Goal: Information Seeking & Learning: Learn about a topic

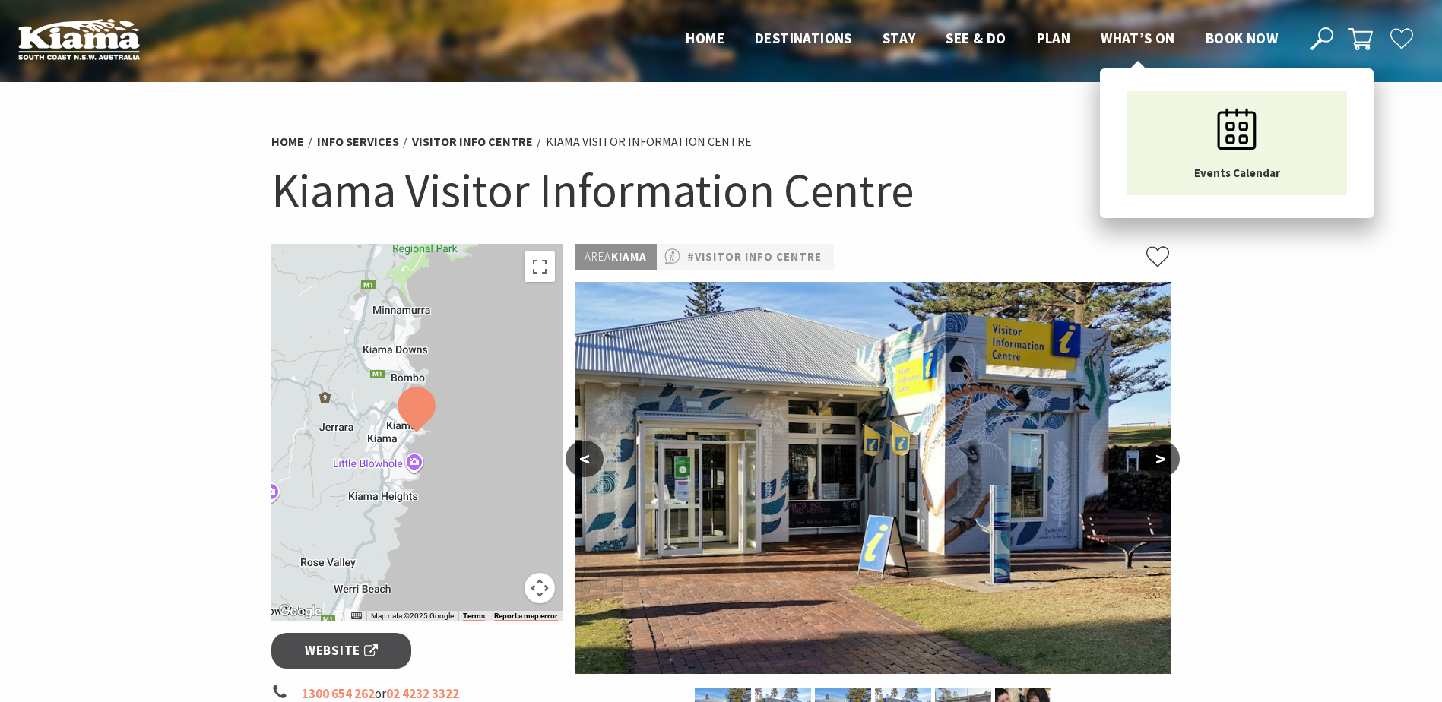
click at [1139, 46] on span "What’s On" at bounding box center [1138, 38] width 74 height 18
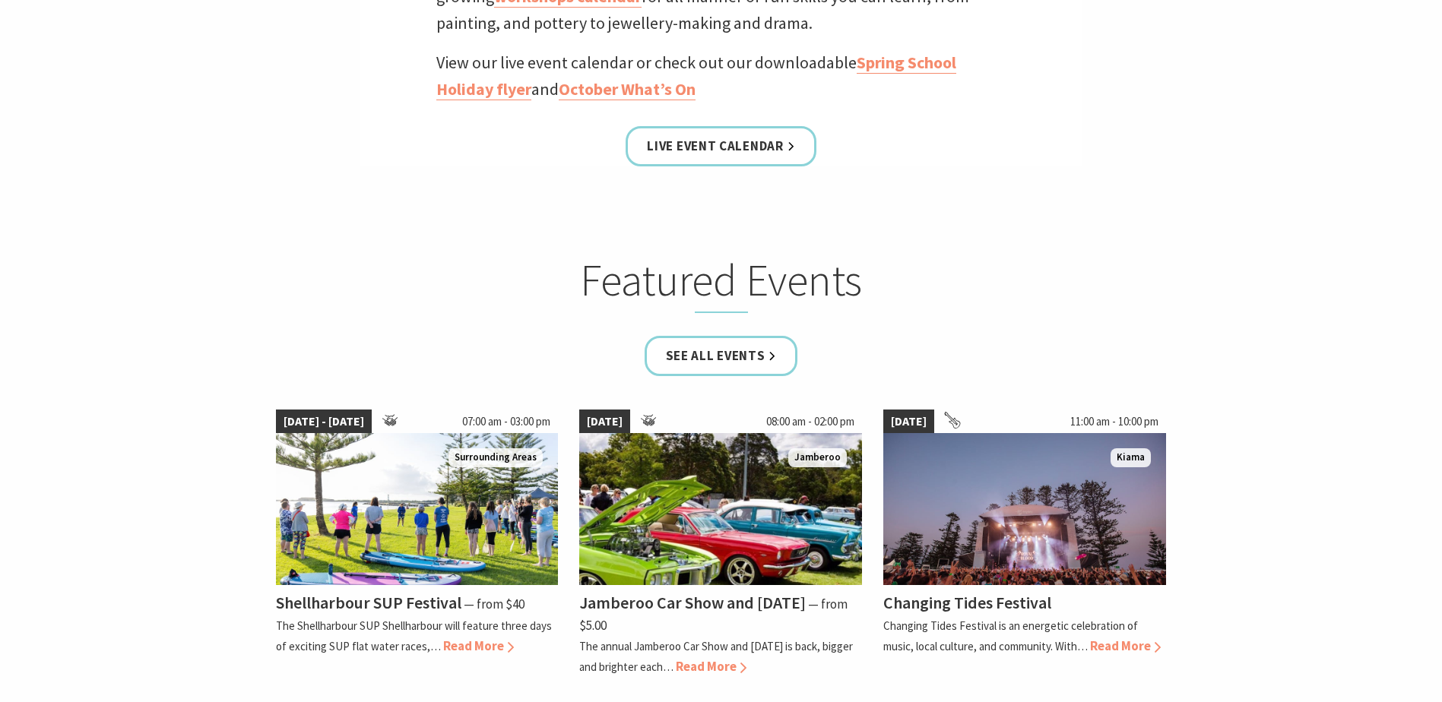
scroll to position [912, 0]
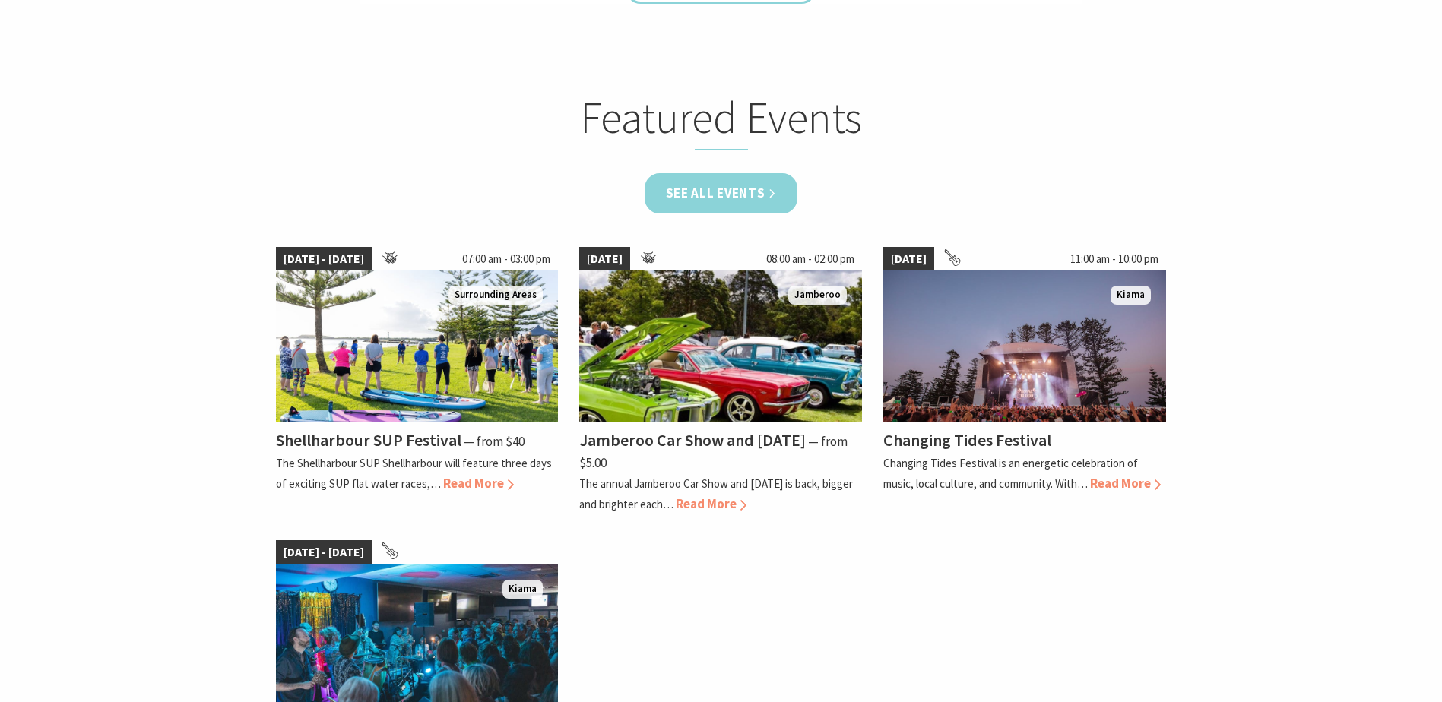
click at [707, 184] on link "See all Events" at bounding box center [722, 193] width 154 height 40
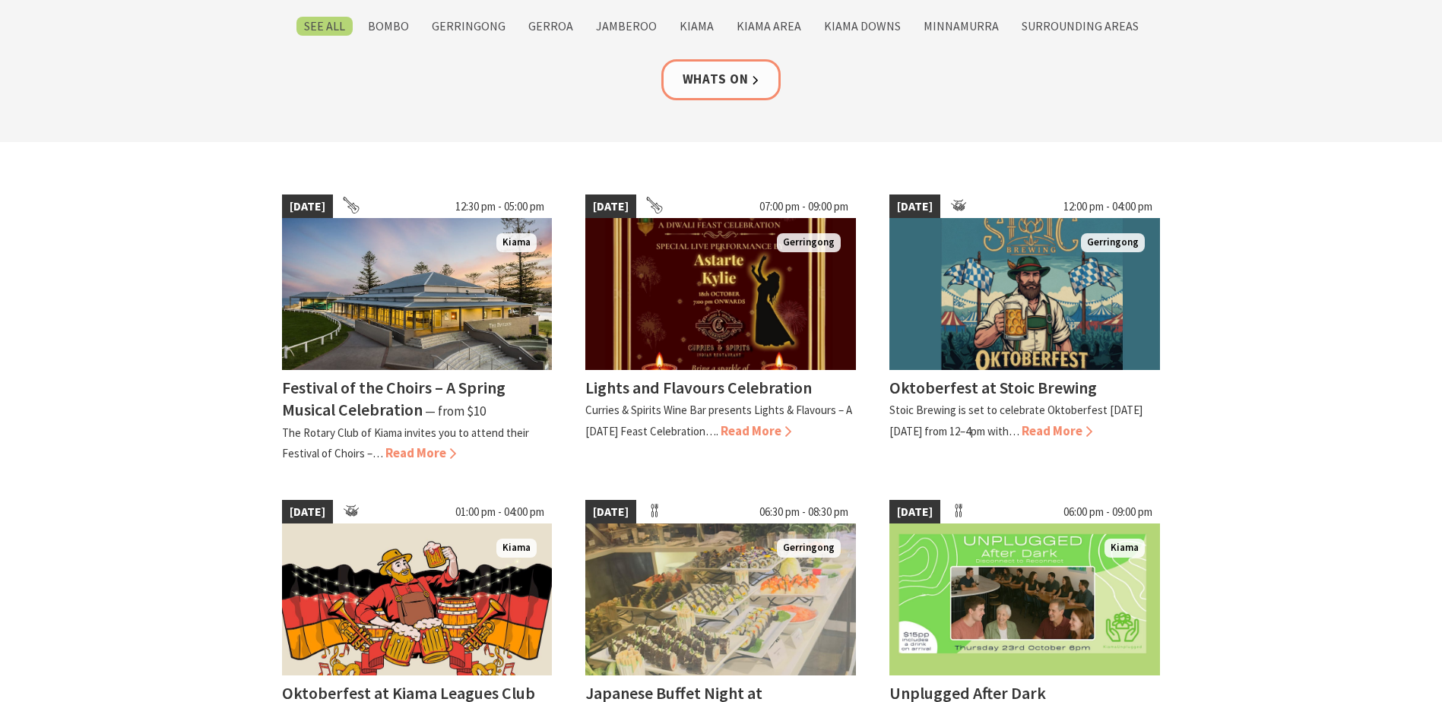
scroll to position [304, 0]
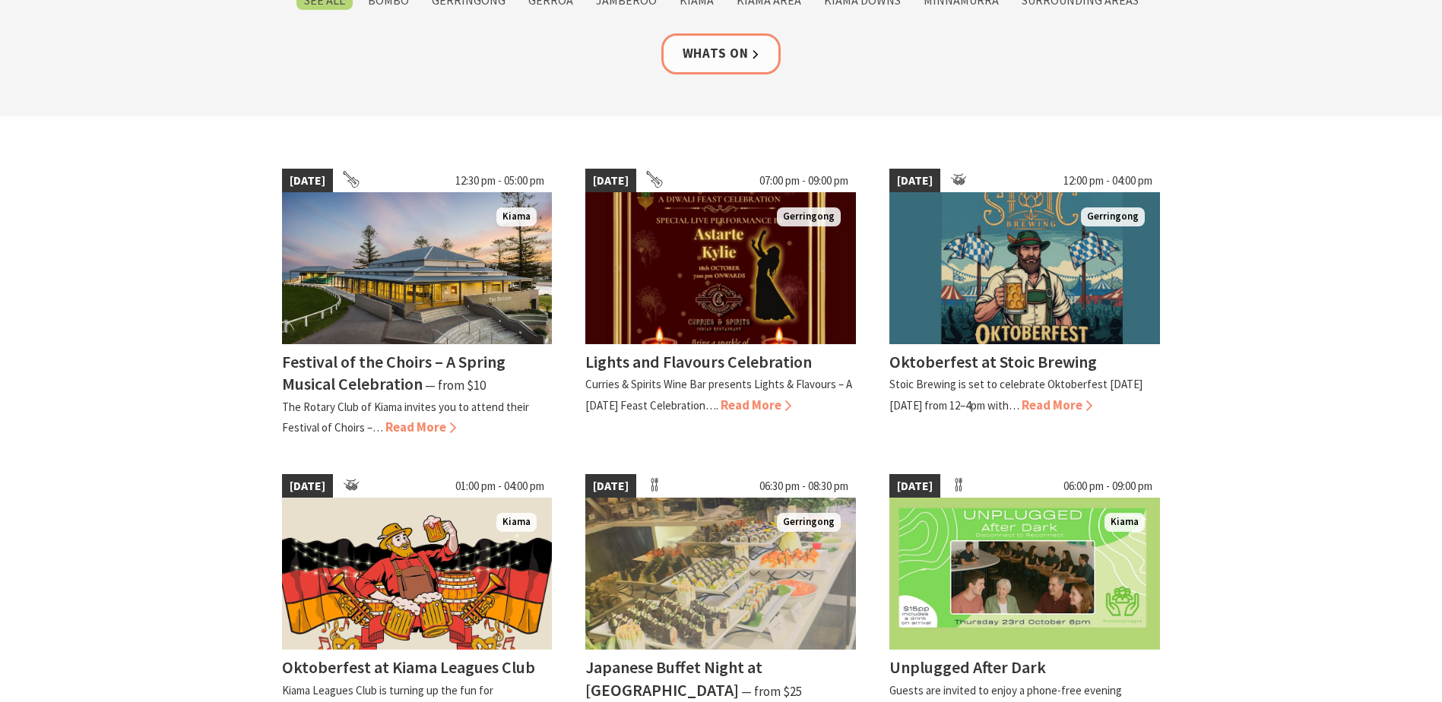
click at [1096, 369] on div "Oktoberfest at Stoic Brewing" at bounding box center [1024, 363] width 271 height 22
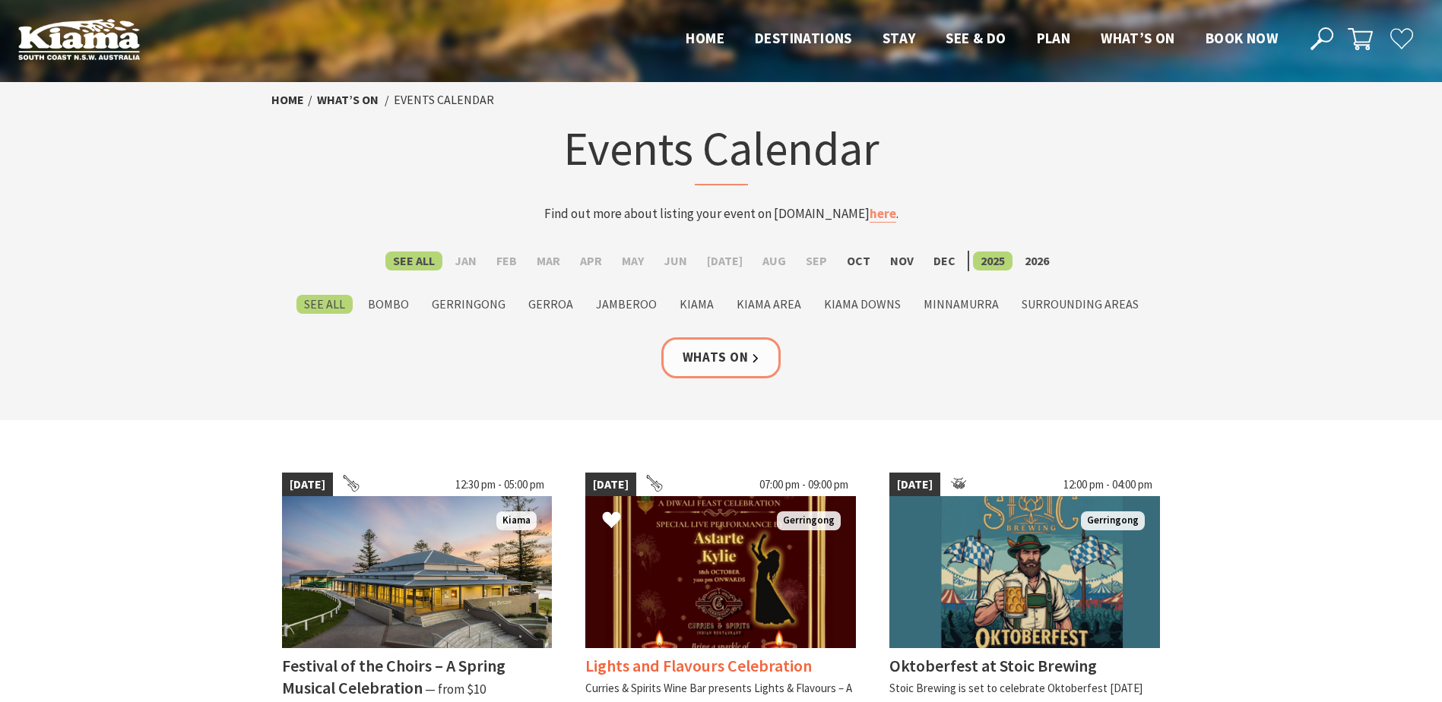
scroll to position [304, 0]
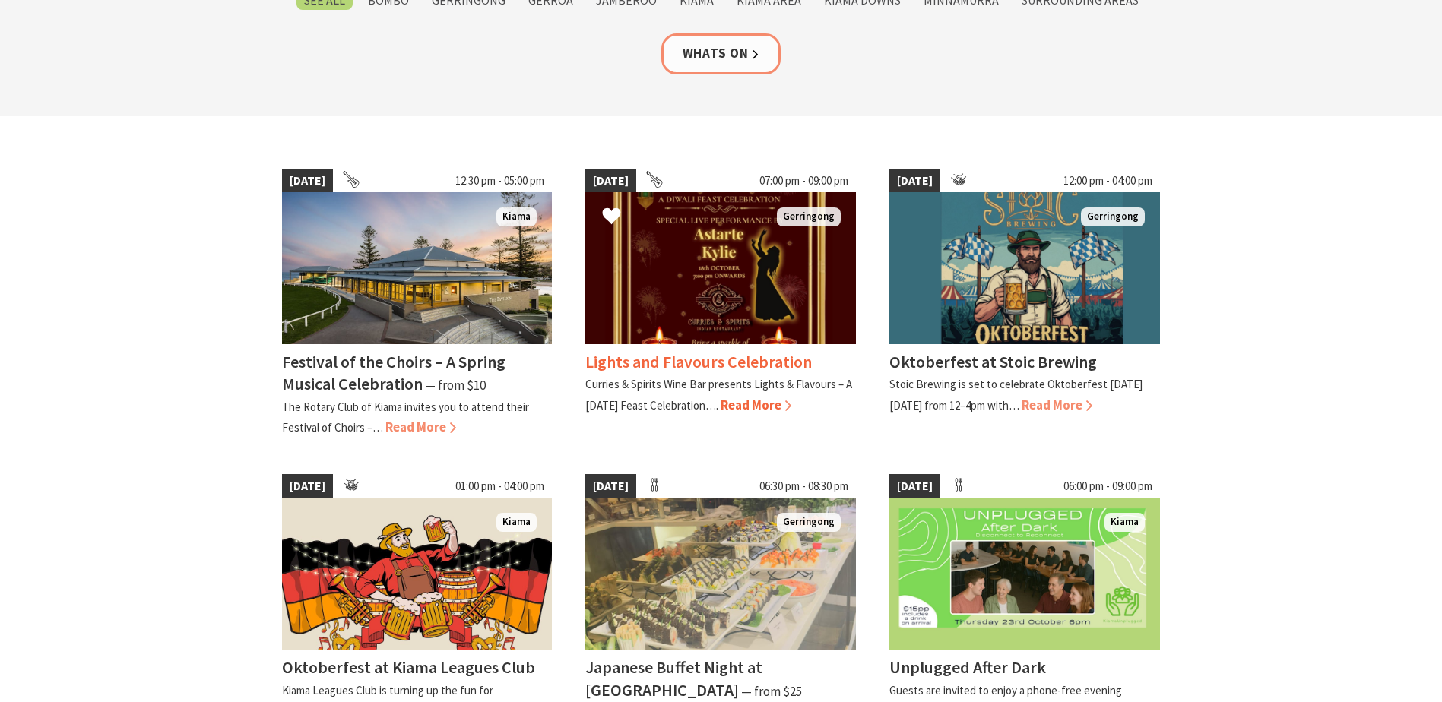
click at [704, 261] on img at bounding box center [720, 268] width 271 height 152
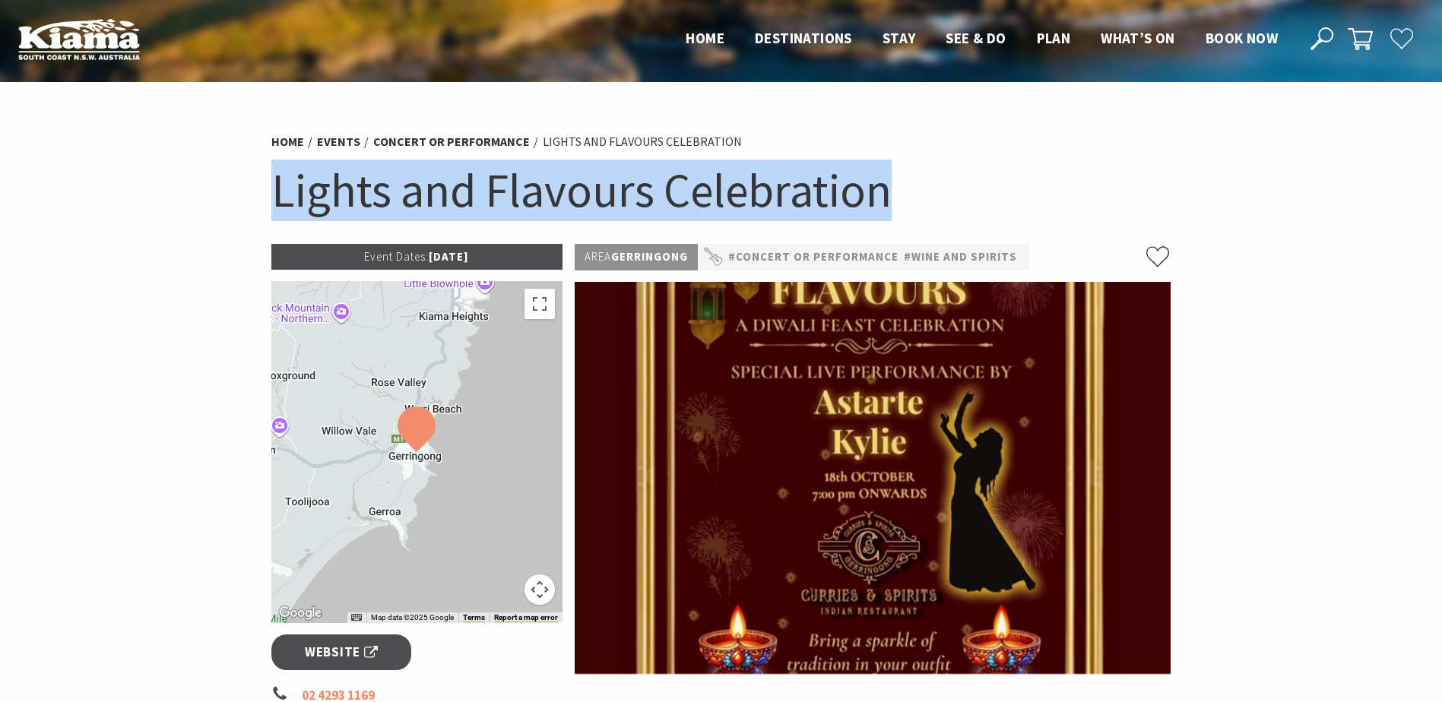
drag, startPoint x: 917, startPoint y: 192, endPoint x: 227, endPoint y: 222, distance: 690.8
click at [227, 222] on section "Home Events Concert or Performance Lights and Flavours Celebration Lights and F…" at bounding box center [721, 507] width 1442 height 850
copy h1 "Lights and Flavours Celebration"
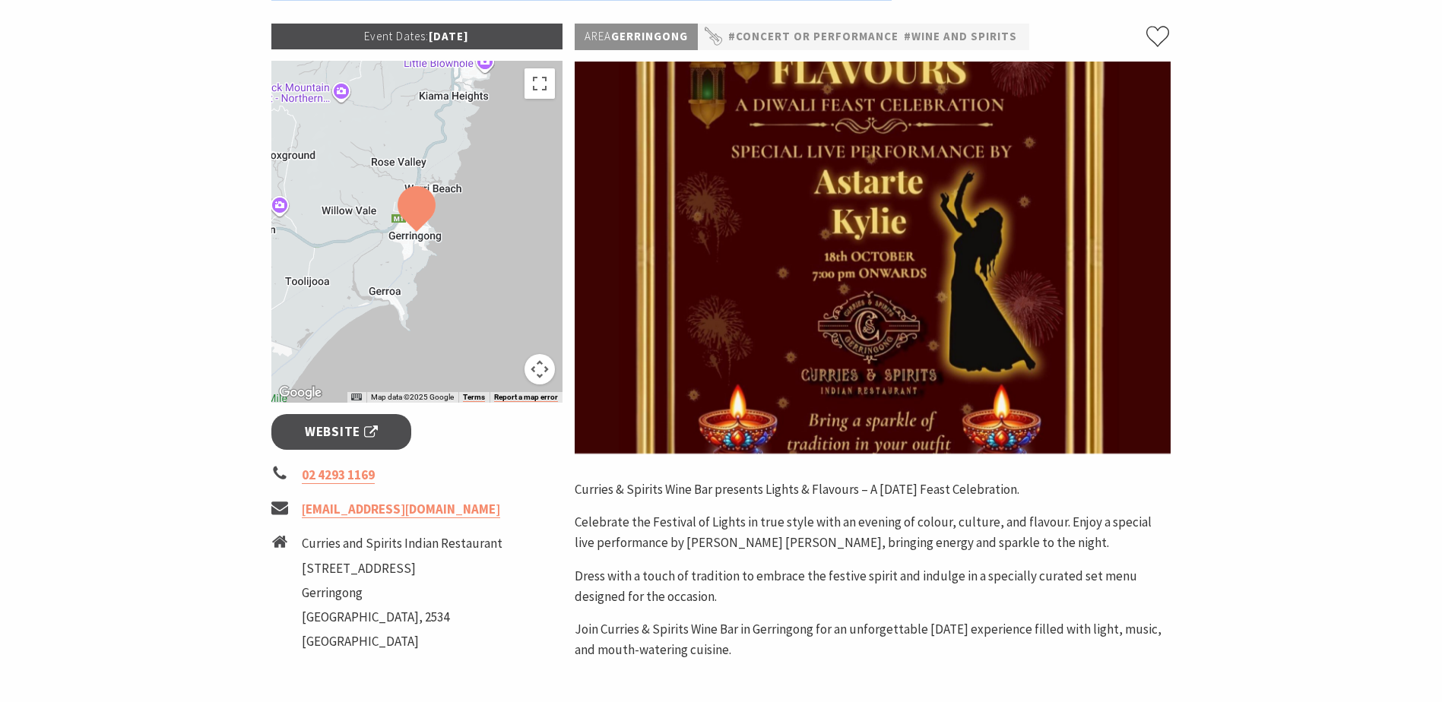
scroll to position [228, 0]
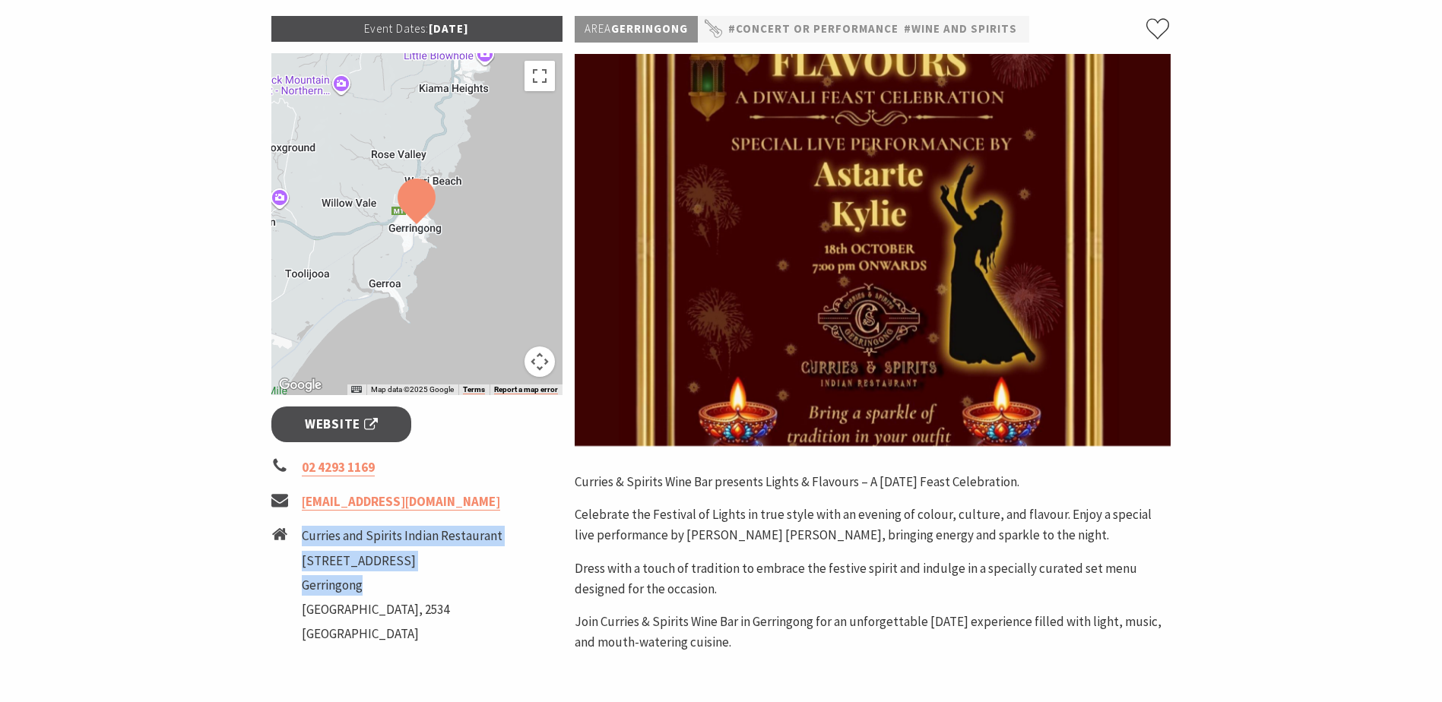
drag, startPoint x: 301, startPoint y: 536, endPoint x: 391, endPoint y: 575, distance: 98.7
click at [391, 575] on ul "Curries and Spirits Indian Restaurant 4/014 Fern Street Gerringong New South Wa…" at bounding box center [402, 587] width 201 height 122
copy ul "Curries and Spirits Indian Restaurant 4/014 Fern Street Gerringong"
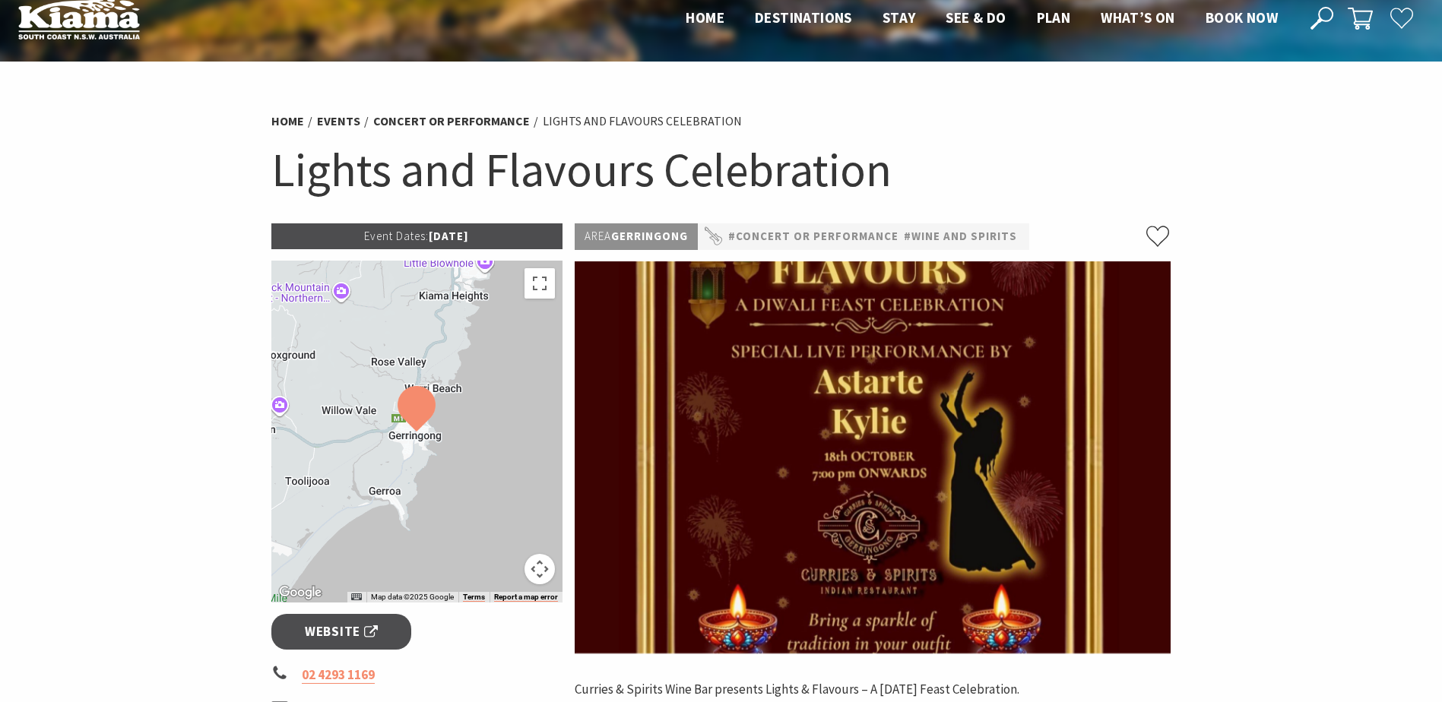
scroll to position [0, 0]
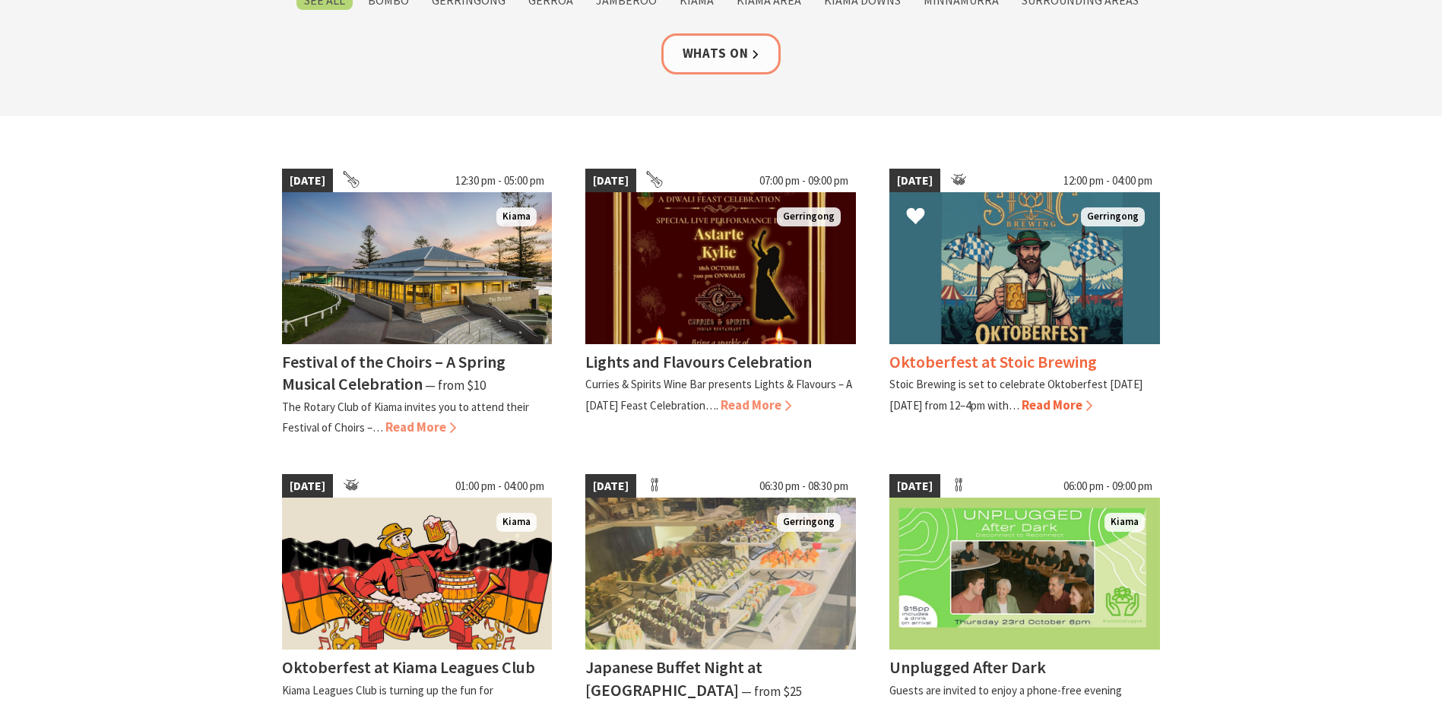
scroll to position [304, 0]
click at [979, 319] on img at bounding box center [1024, 268] width 271 height 152
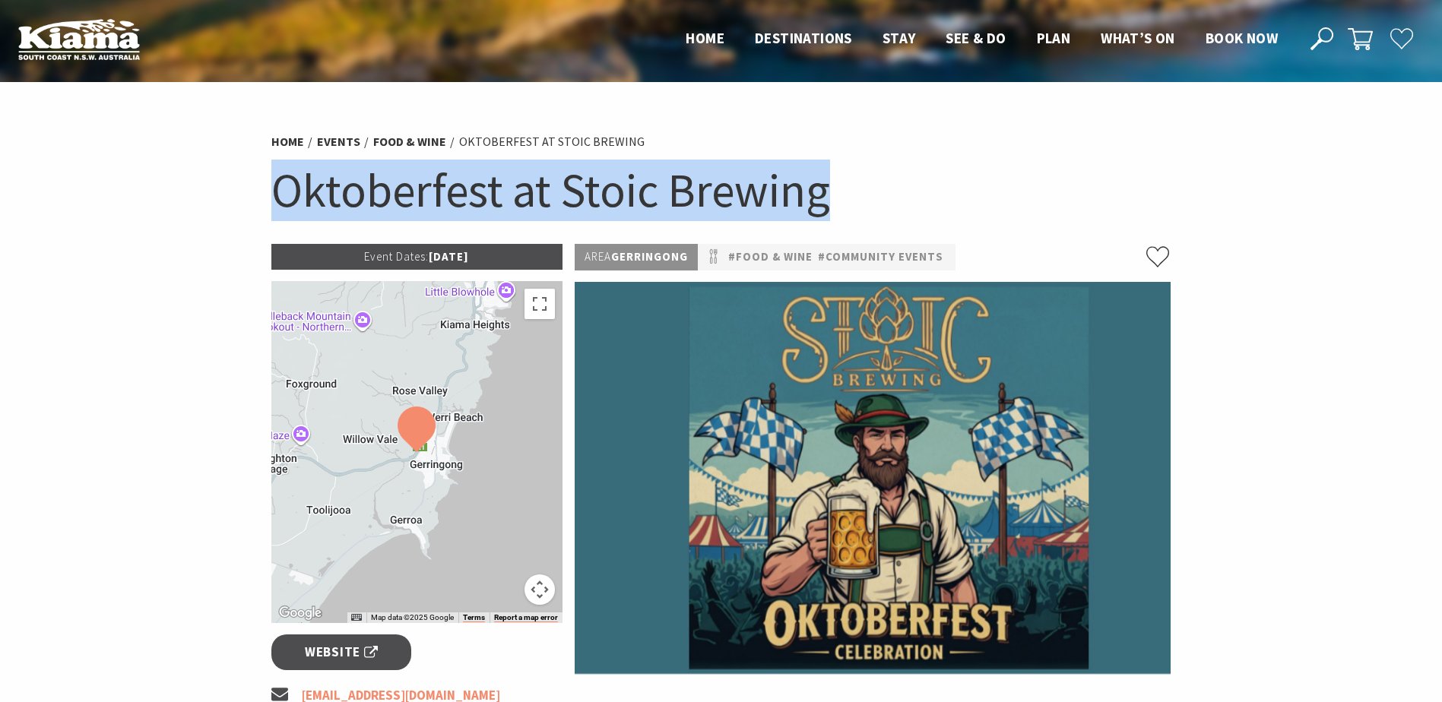
drag, startPoint x: 854, startPoint y: 199, endPoint x: 280, endPoint y: 207, distance: 574.7
click at [280, 207] on h1 "Oktoberfest at Stoic Brewing" at bounding box center [721, 191] width 900 height 62
copy h1 "Oktoberfest at Stoic Brewing"
click at [1053, 154] on div "Home Events Food & Wine Oktoberfest at Stoic Brewing Oktoberfest at Stoic Brewi…" at bounding box center [721, 184] width 912 height 120
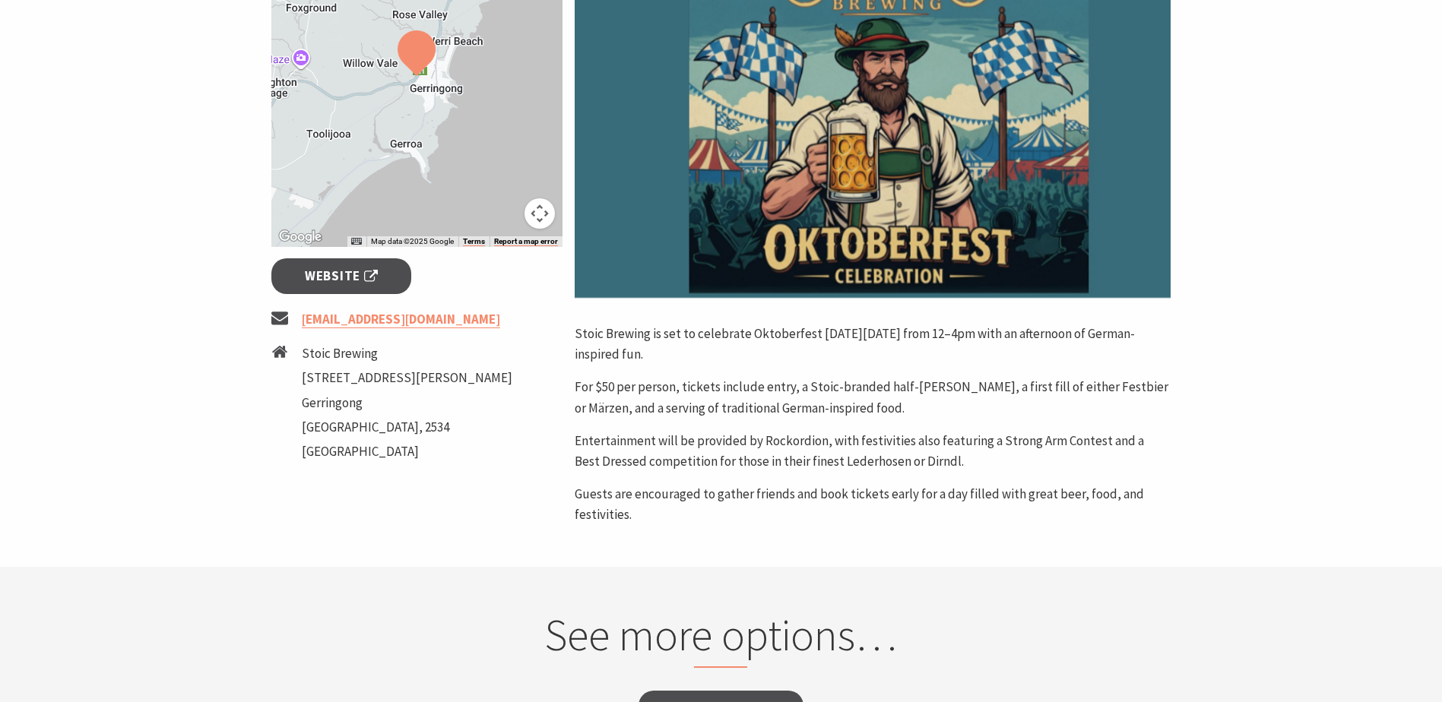
scroll to position [380, 0]
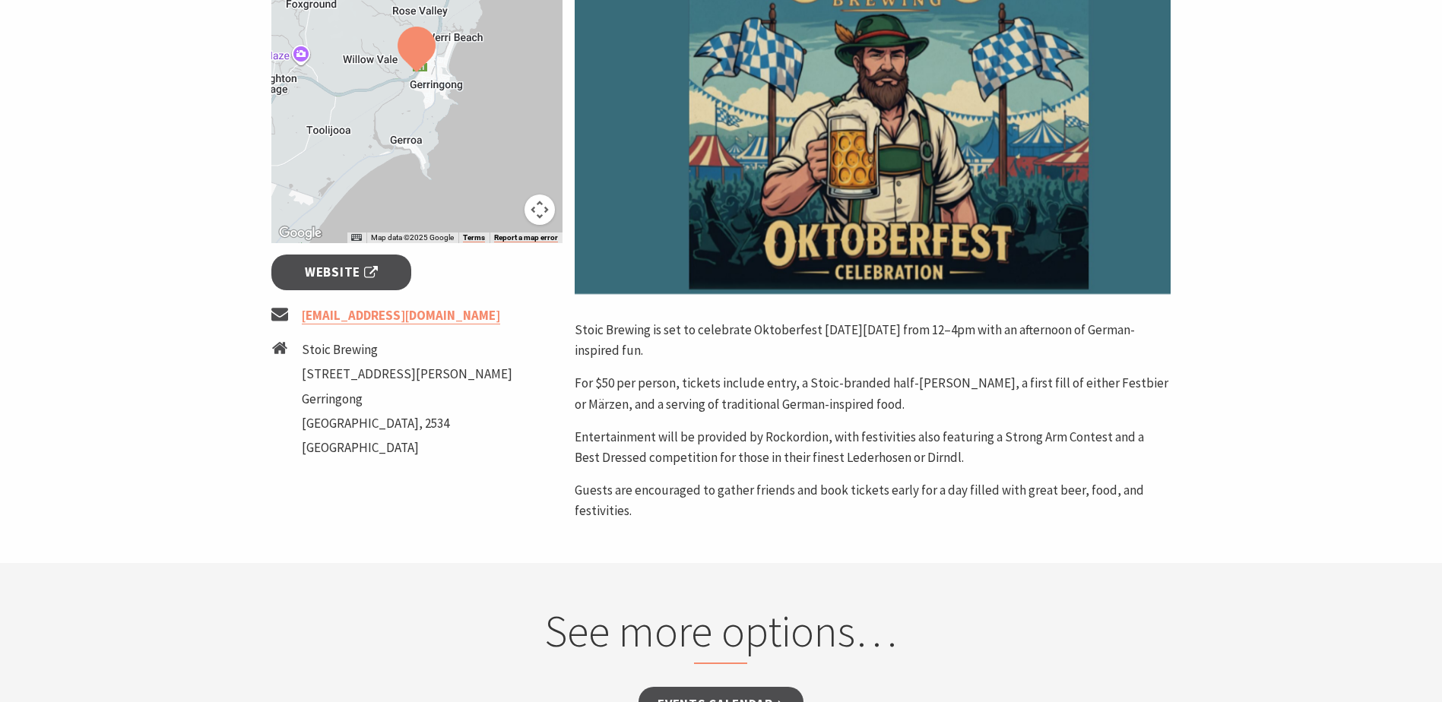
click at [312, 333] on ul "enquiries@stoicbrewing.com Stoic Brewing Unit 6, 45 Rowlins Road Gerringong New…" at bounding box center [417, 384] width 292 height 157
drag, startPoint x: 304, startPoint y: 349, endPoint x: 388, endPoint y: 391, distance: 94.5
click at [388, 391] on ul "Stoic Brewing Unit 6, 45 Rowlins Road Gerringong New South Wales, 2534 Australia" at bounding box center [407, 401] width 211 height 122
copy ul "Stoic Brewing Unit 6, 45 Rowlins Road Gerringong"
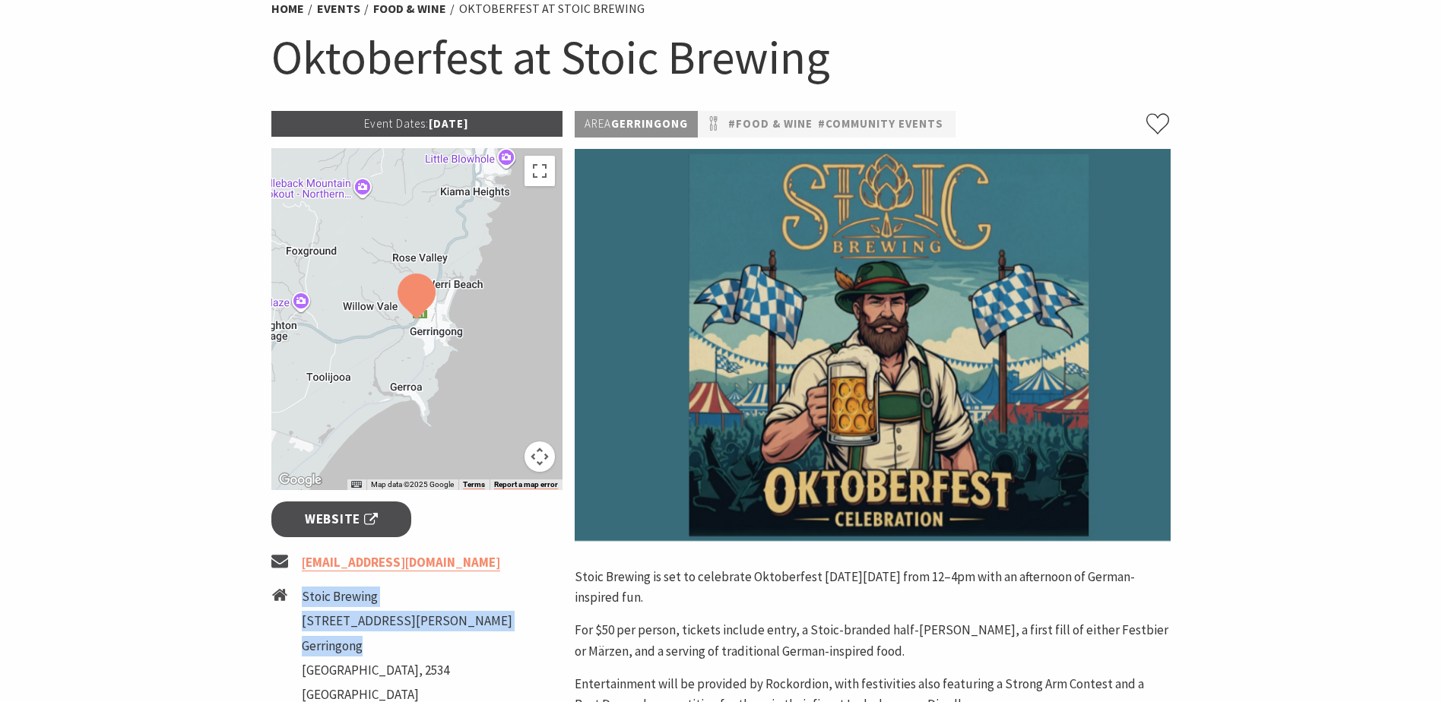
scroll to position [76, 0]
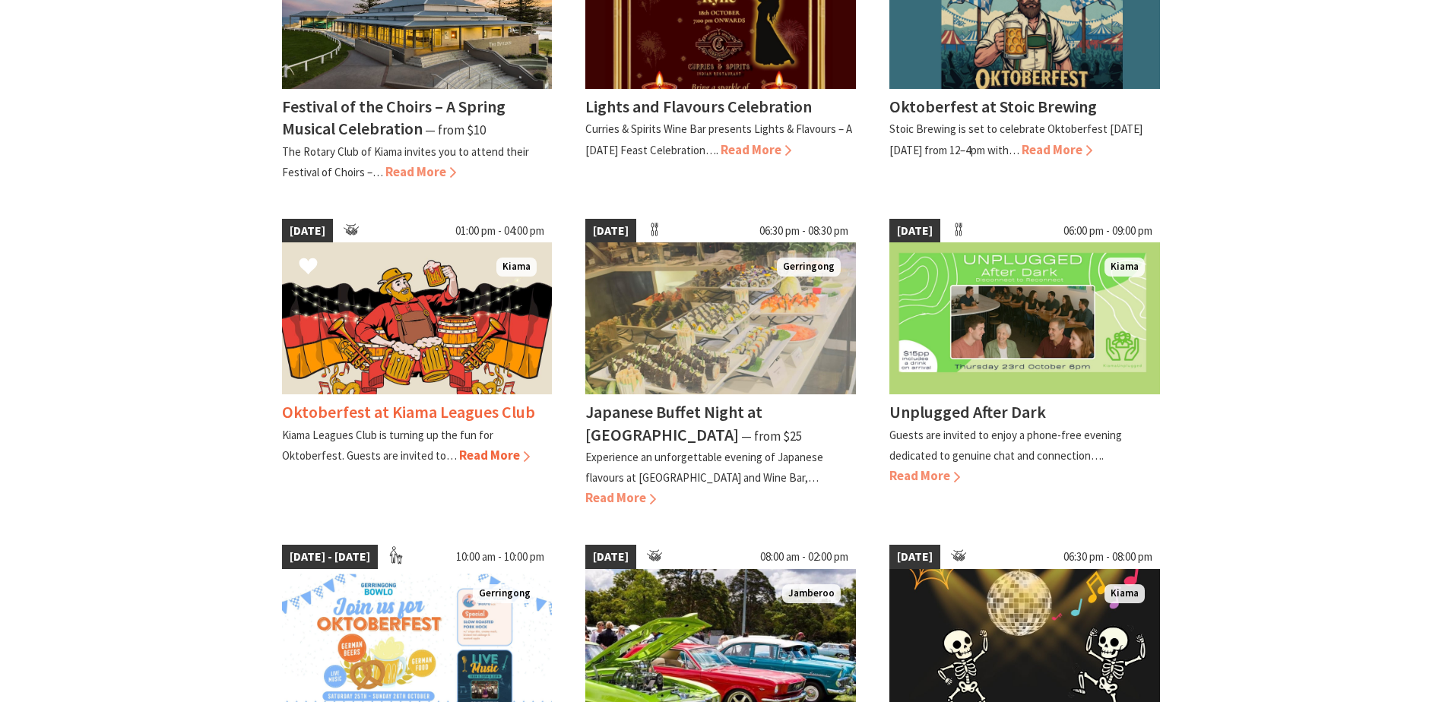
scroll to position [532, 0]
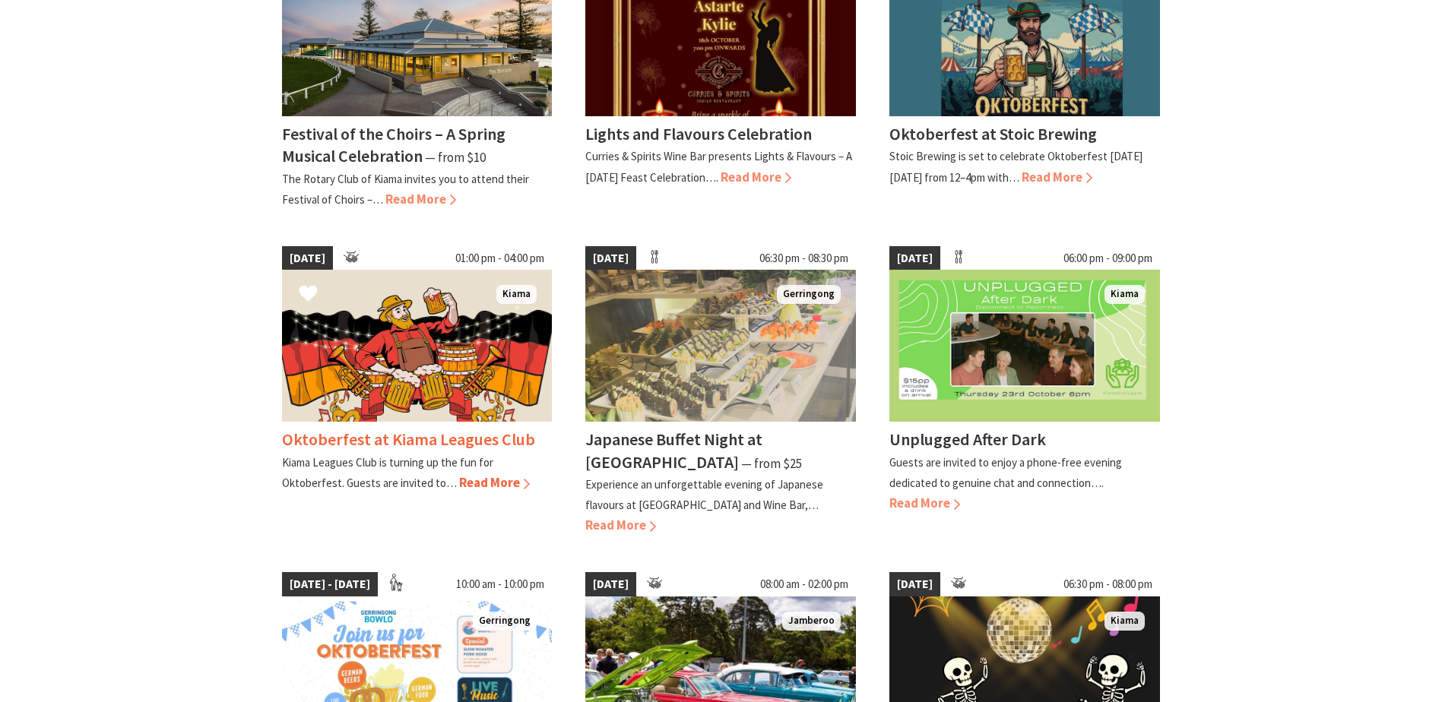
click at [439, 337] on img at bounding box center [417, 346] width 271 height 152
click at [331, 306] on button "Click to Favourite Oktoberfest at Kiama Leagues Club" at bounding box center [308, 295] width 49 height 52
click at [315, 303] on icon "Click to Favourite Oktoberfest at Kiama Leagues Club" at bounding box center [308, 293] width 19 height 19
click at [306, 293] on use "Click to Favourite Oktoberfest at Kiama Leagues Club" at bounding box center [308, 294] width 18 height 17
click at [434, 317] on img at bounding box center [417, 346] width 271 height 152
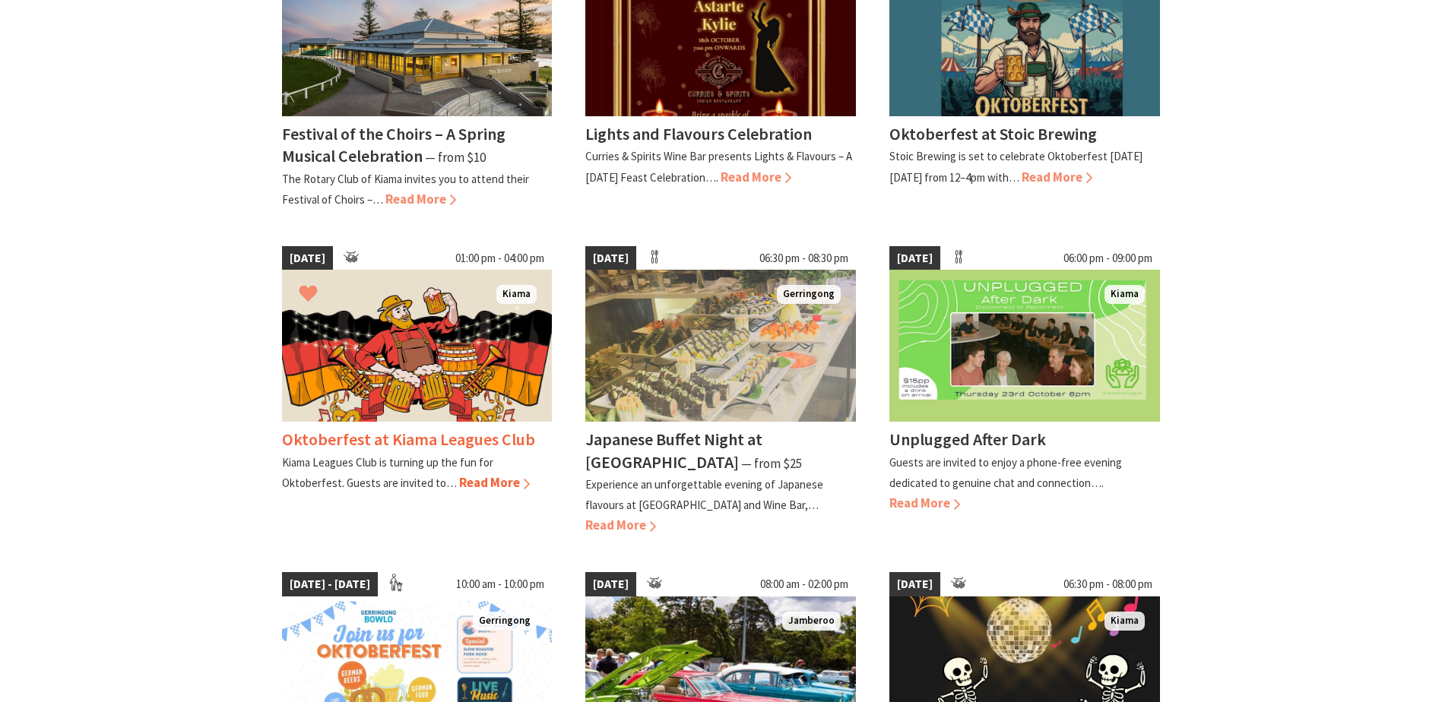
click at [427, 442] on h4 "Oktoberfest at Kiama Leagues Club" at bounding box center [408, 439] width 253 height 21
click at [419, 303] on img at bounding box center [417, 346] width 271 height 152
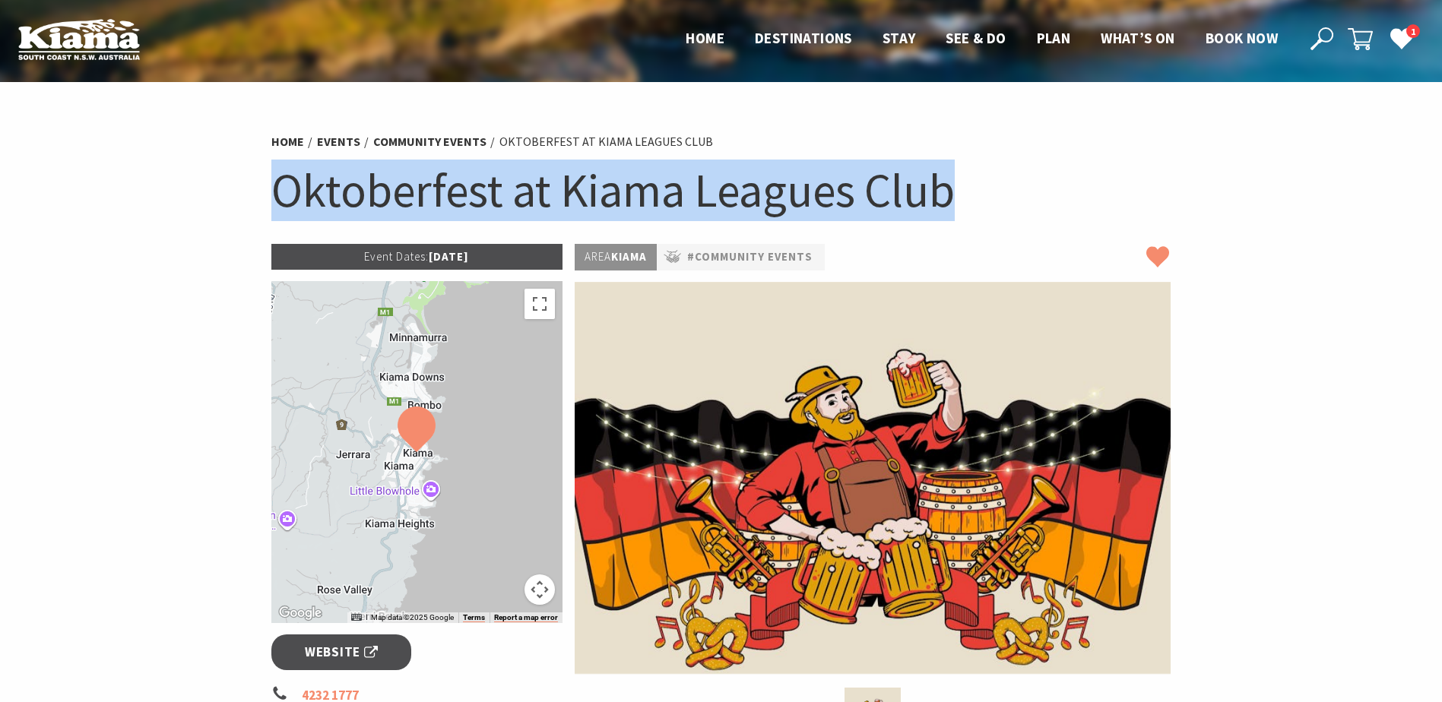
drag, startPoint x: 966, startPoint y: 184, endPoint x: 283, endPoint y: 204, distance: 683.7
click at [283, 204] on h1 "Oktoberfest at Kiama Leagues Club" at bounding box center [721, 191] width 900 height 62
copy h1 "Oktoberfest at Kiama Leagues Club"
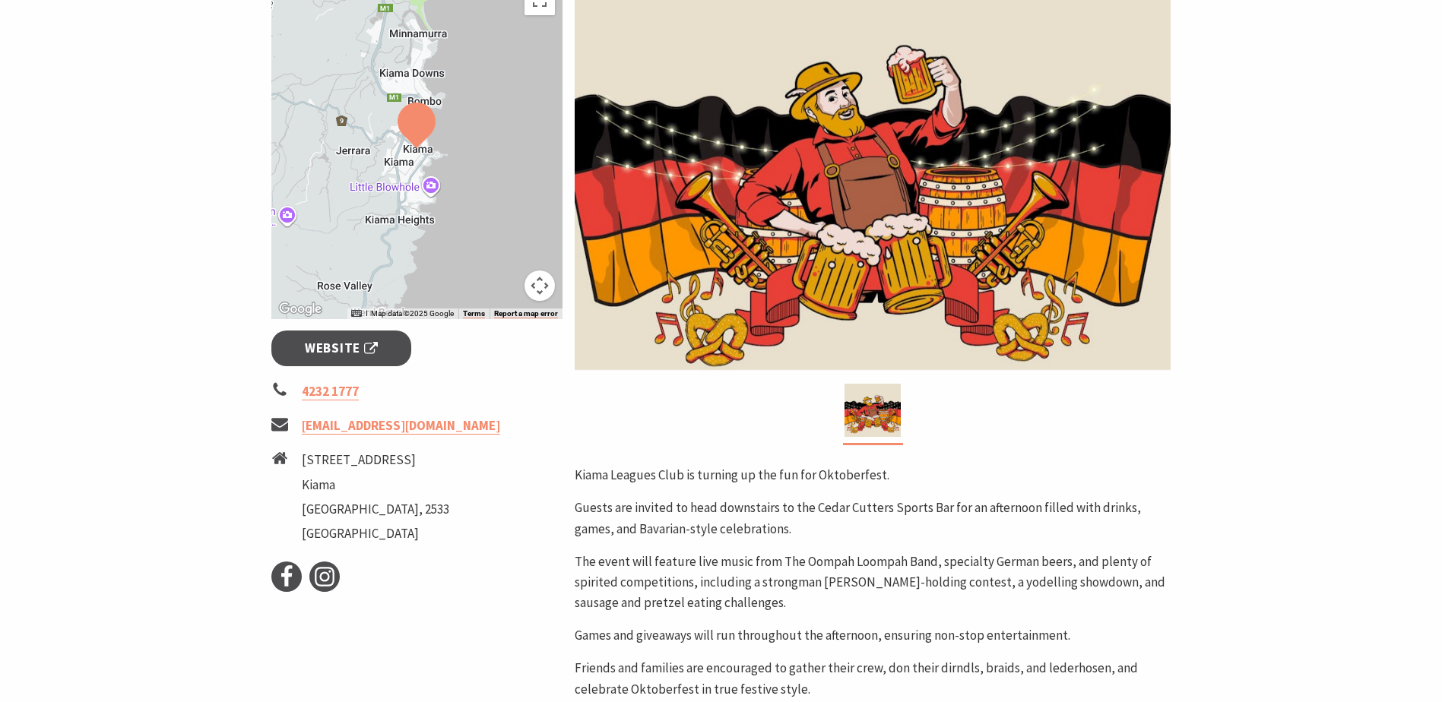
scroll to position [380, 0]
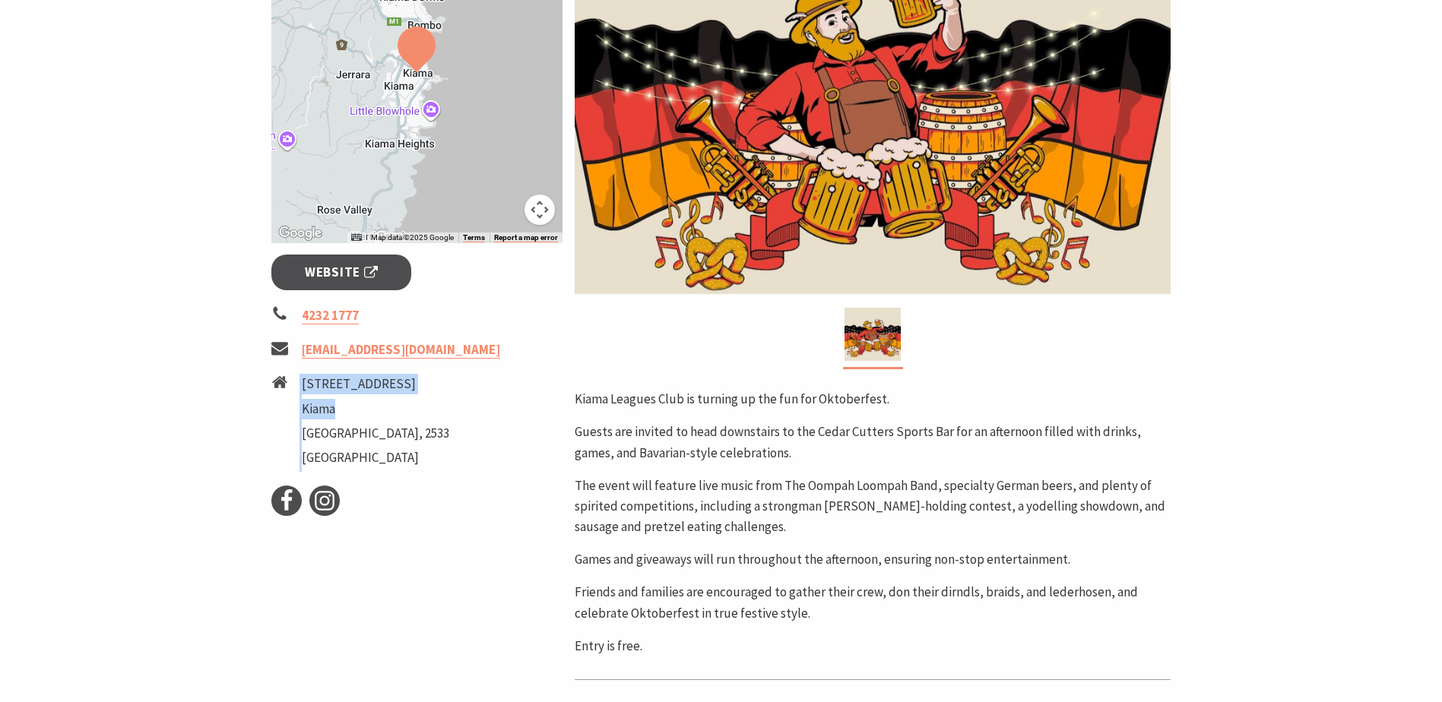
drag, startPoint x: 300, startPoint y: 379, endPoint x: 347, endPoint y: 409, distance: 55.7
click at [347, 409] on li "[STREET_ADDRESS]" at bounding box center [417, 423] width 292 height 98
drag, startPoint x: 347, startPoint y: 409, endPoint x: 391, endPoint y: 418, distance: 44.3
click at [395, 418] on li "Kiama" at bounding box center [375, 409] width 147 height 21
click at [363, 397] on ul "[STREET_ADDRESS]" at bounding box center [375, 423] width 147 height 98
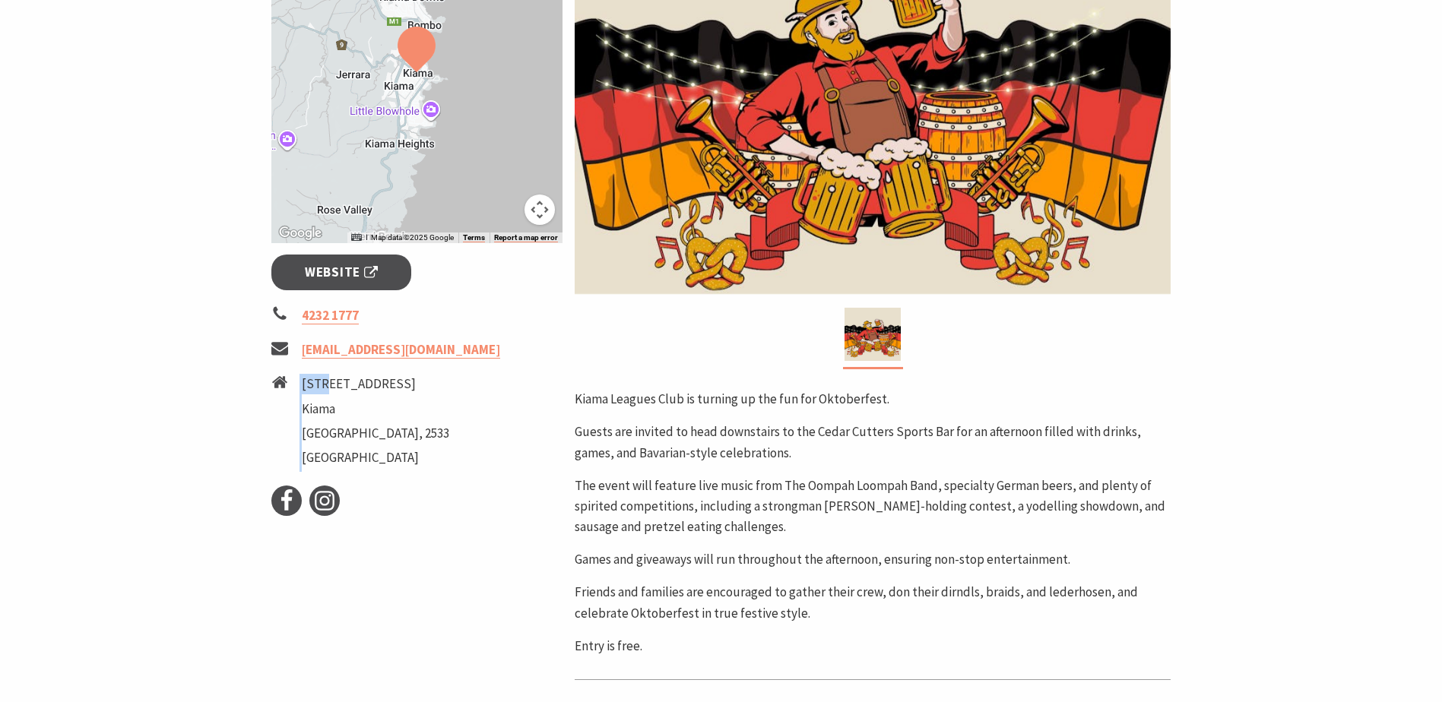
drag, startPoint x: 299, startPoint y: 380, endPoint x: 322, endPoint y: 388, distance: 25.0
click at [322, 388] on li "[STREET_ADDRESS]" at bounding box center [417, 423] width 292 height 98
drag, startPoint x: 322, startPoint y: 388, endPoint x: 346, endPoint y: 427, distance: 45.4
click at [346, 427] on li "[GEOGRAPHIC_DATA], 2533" at bounding box center [375, 433] width 147 height 21
drag, startPoint x: 350, startPoint y: 410, endPoint x: 301, endPoint y: 382, distance: 56.6
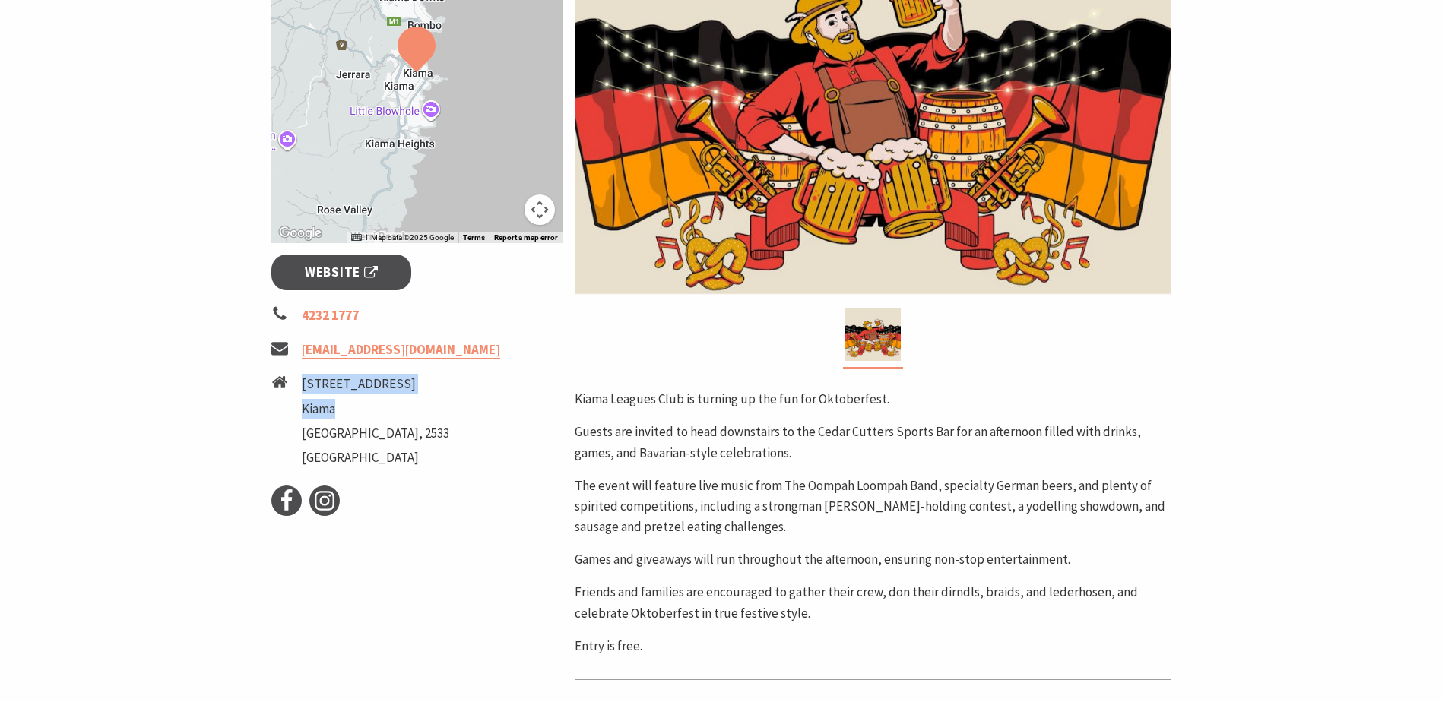
click at [302, 382] on ul "[STREET_ADDRESS]" at bounding box center [375, 423] width 147 height 98
copy ul "[STREET_ADDRESS]"
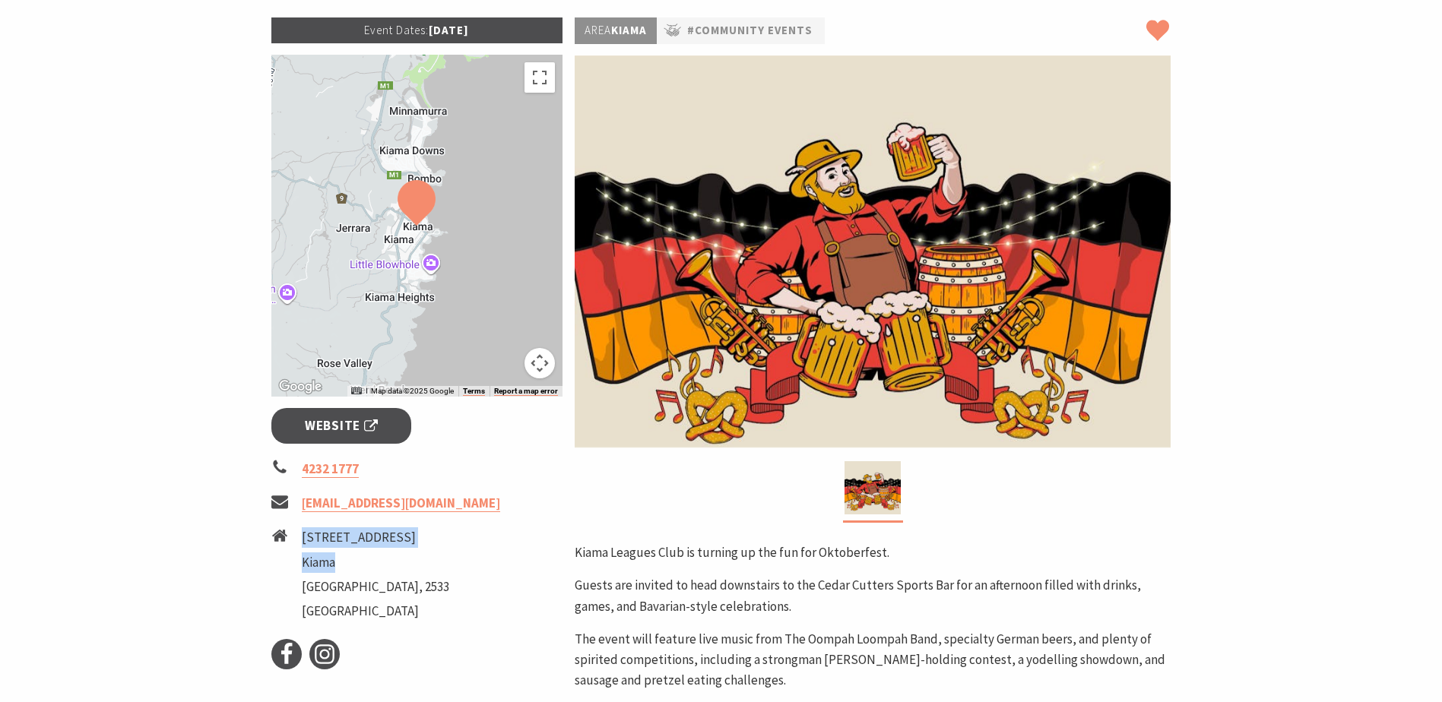
scroll to position [0, 0]
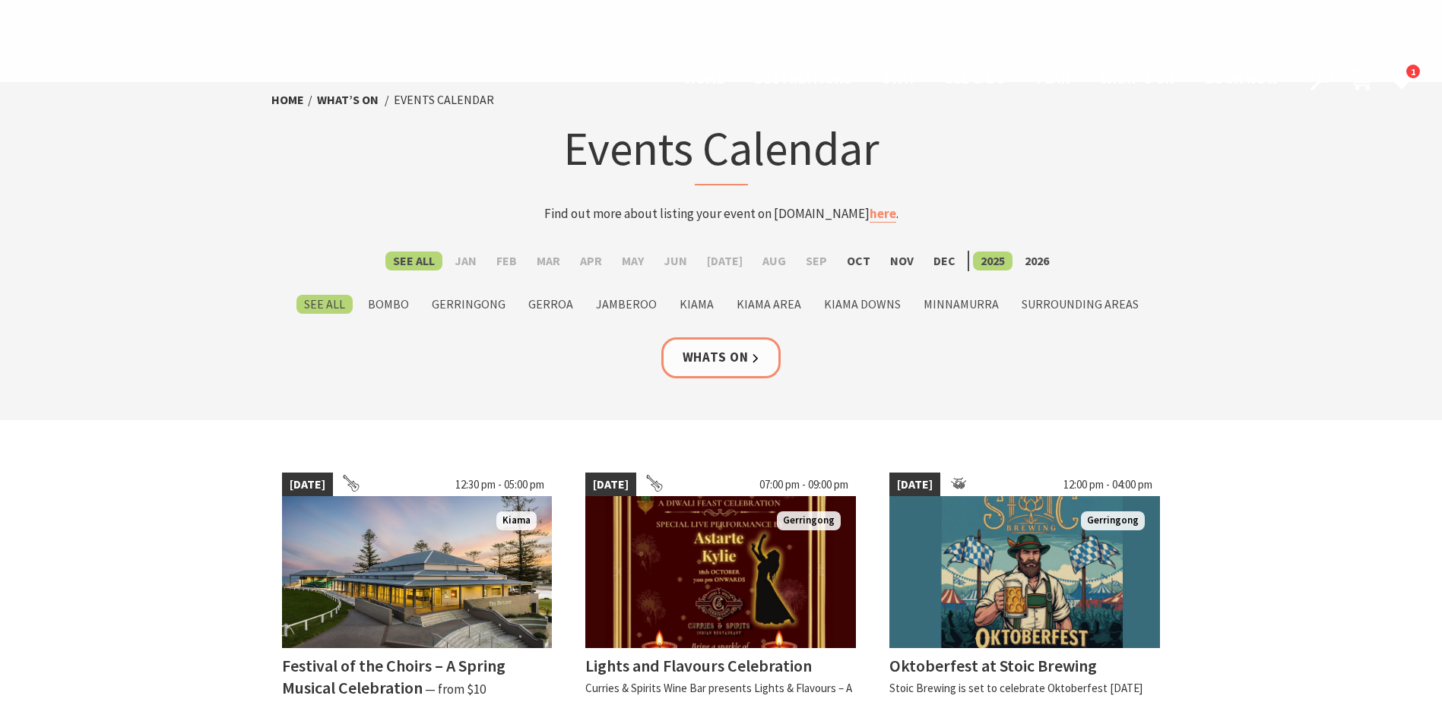
scroll to position [532, 0]
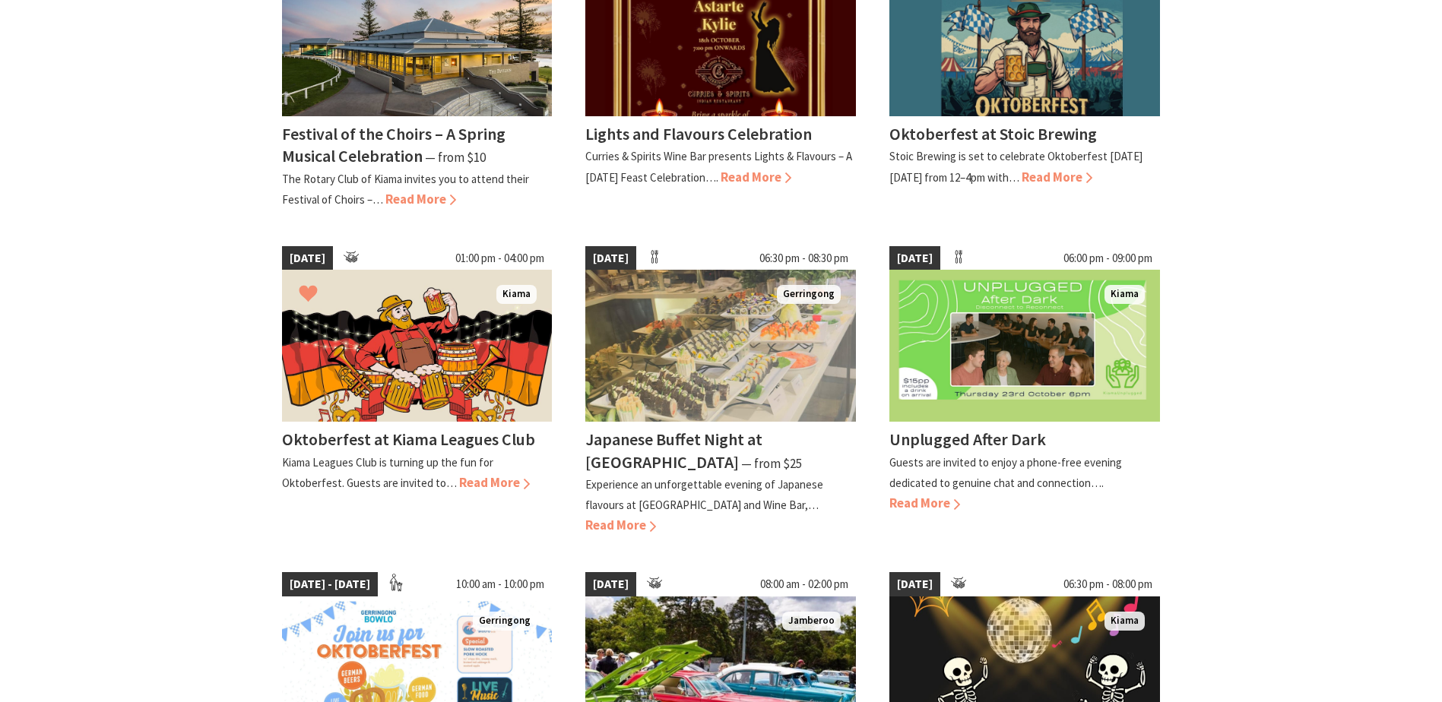
click at [103, 383] on section "[DATE] 12:30 pm - 05:00 pm [GEOGRAPHIC_DATA] Festival of the Choirs – A Spring …" at bounding box center [721, 576] width 1442 height 1377
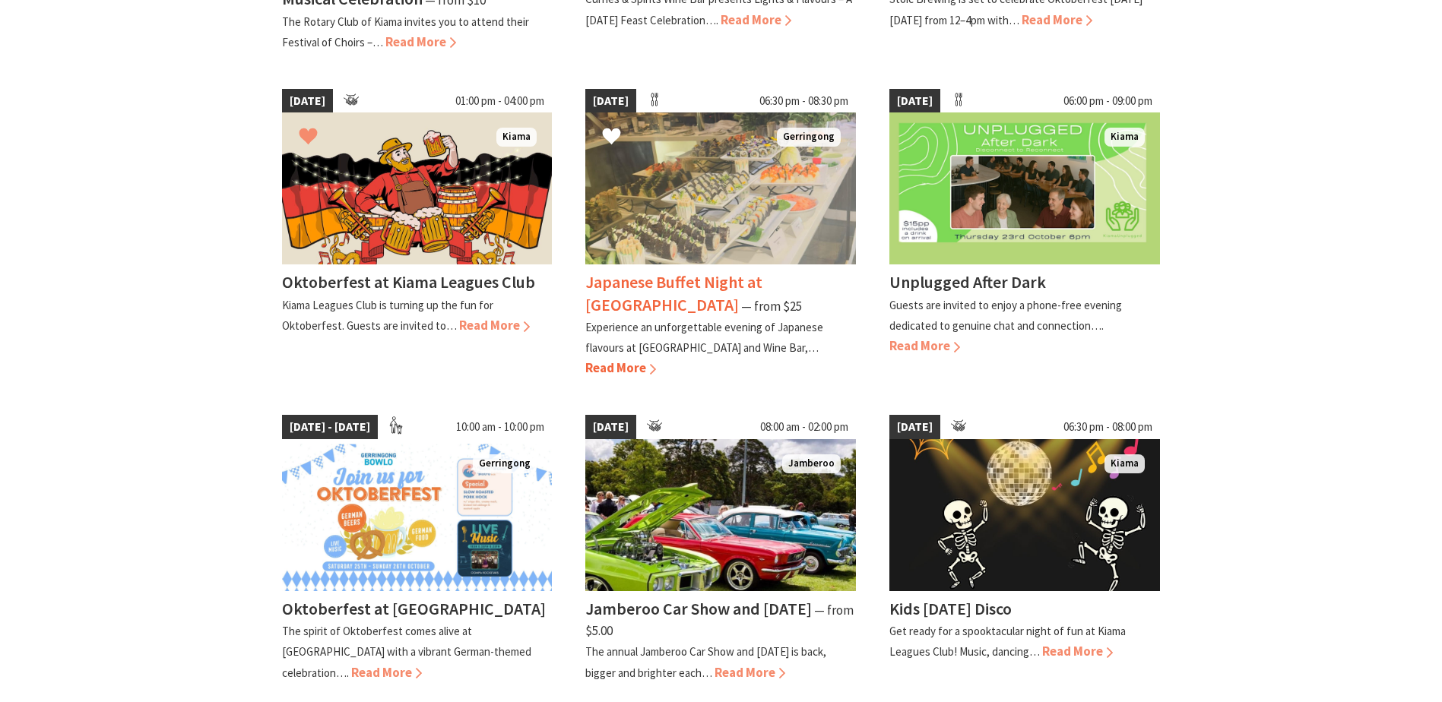
scroll to position [608, 0]
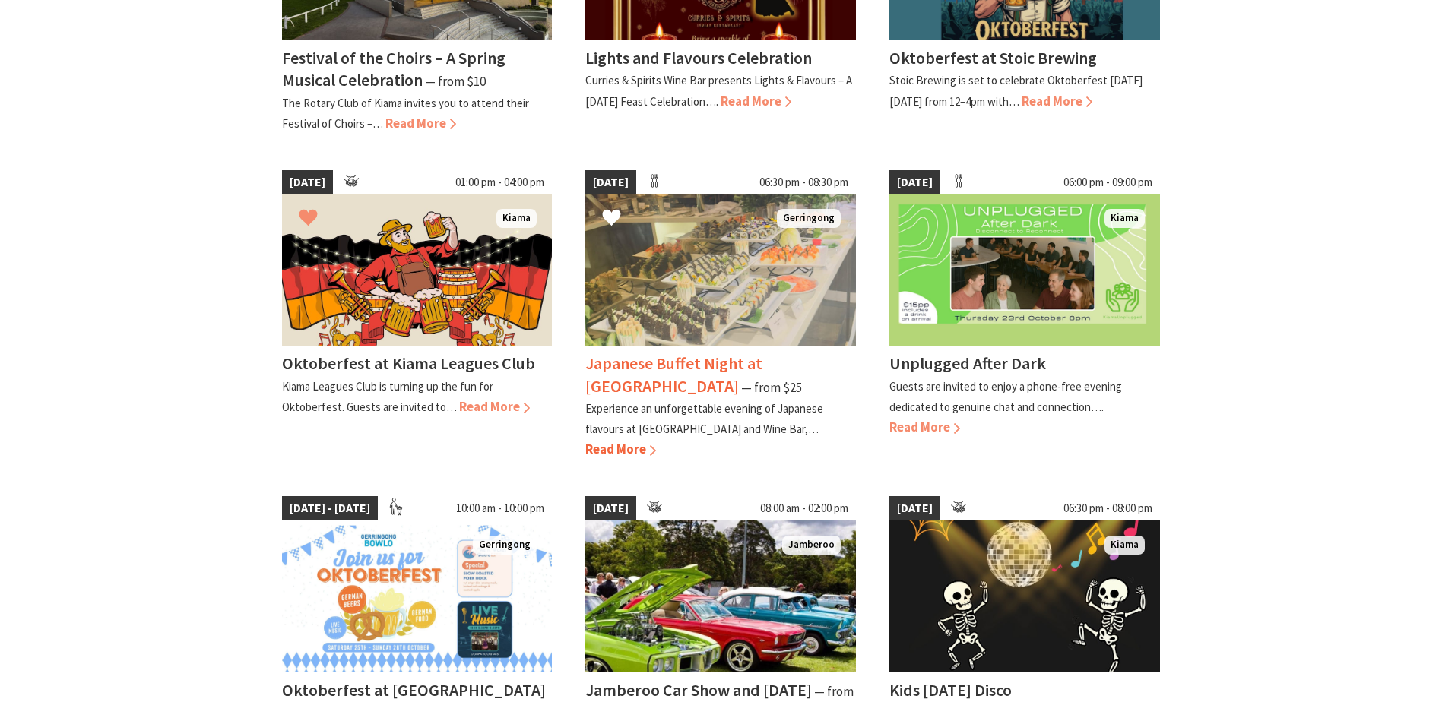
click at [692, 275] on img at bounding box center [720, 270] width 271 height 152
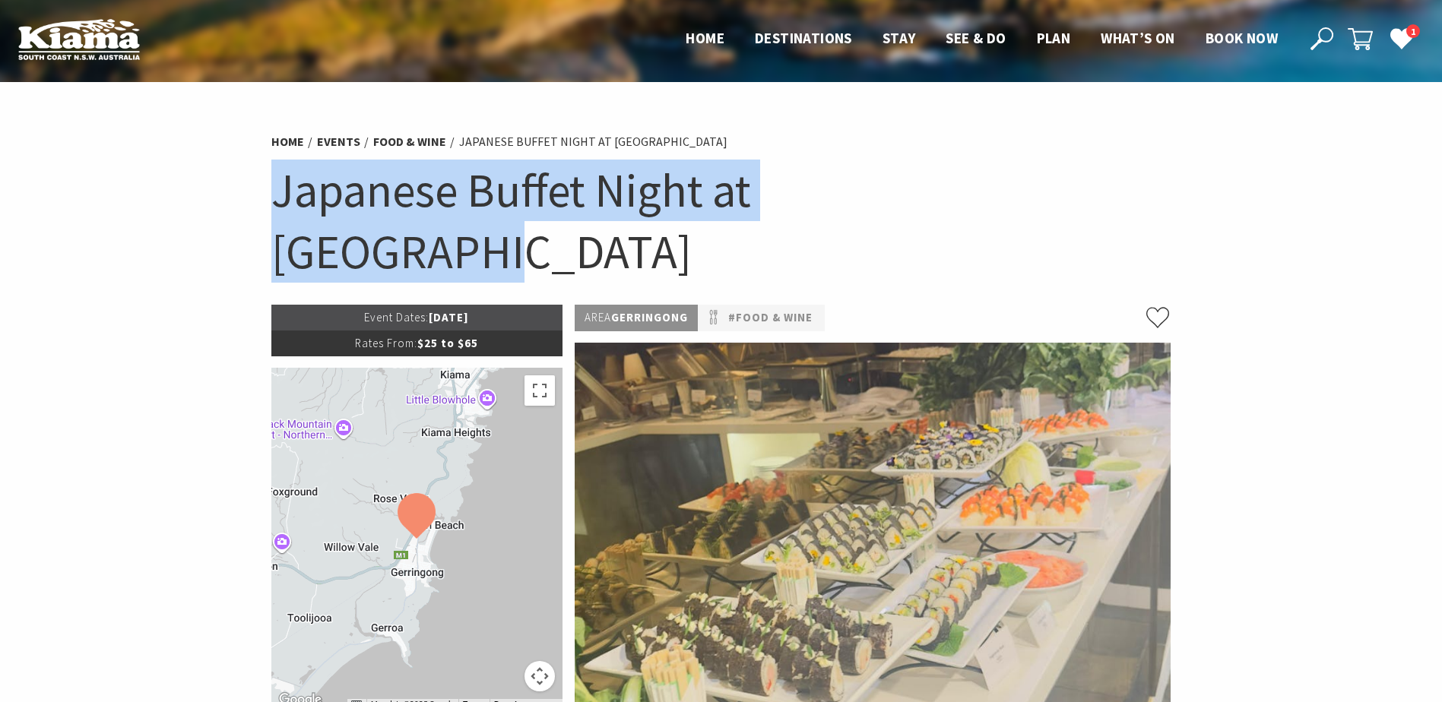
drag, startPoint x: 1016, startPoint y: 185, endPoint x: 255, endPoint y: 208, distance: 760.5
click at [255, 208] on section "Home Events Food & Wine Japanese Buffet Night at Bella Char Japanese Buffet Nig…" at bounding box center [721, 655] width 1442 height 1146
copy h1 "Japanese Buffet Night at [GEOGRAPHIC_DATA]"
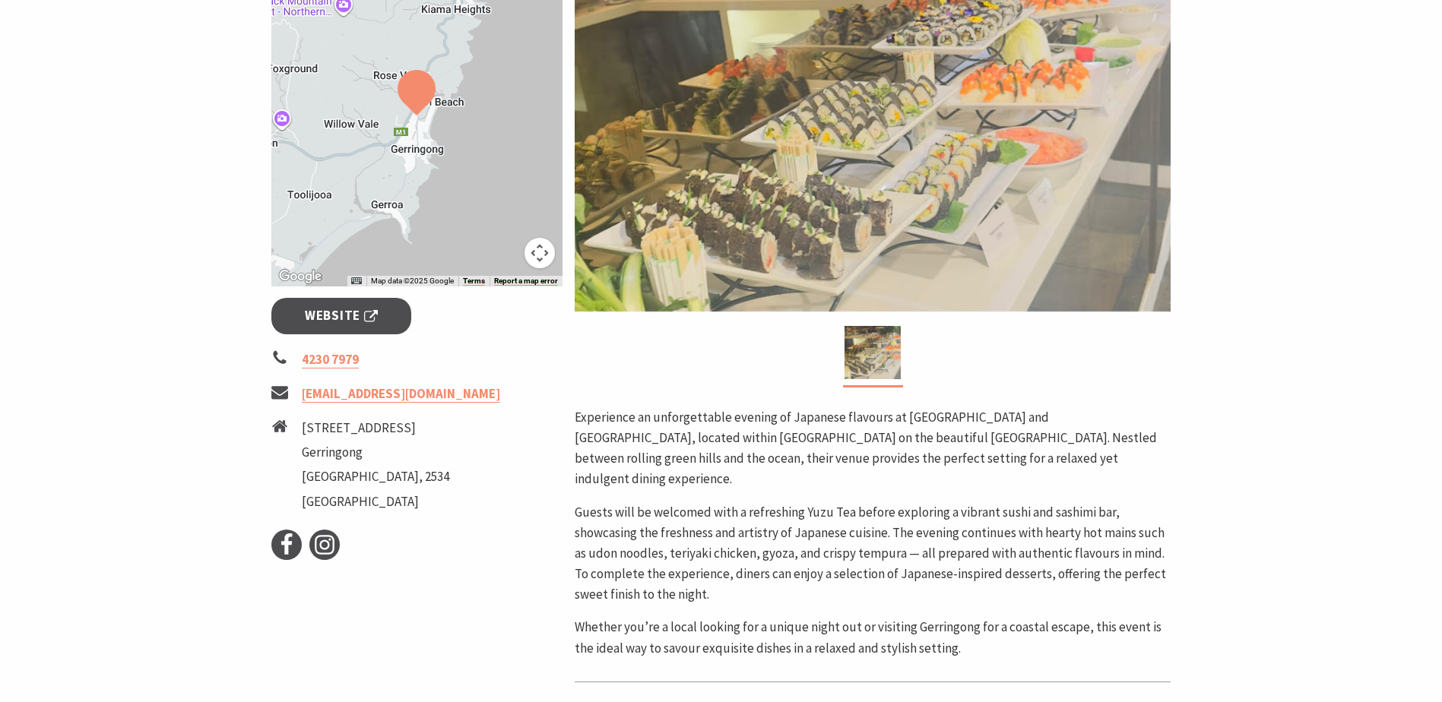
scroll to position [456, 0]
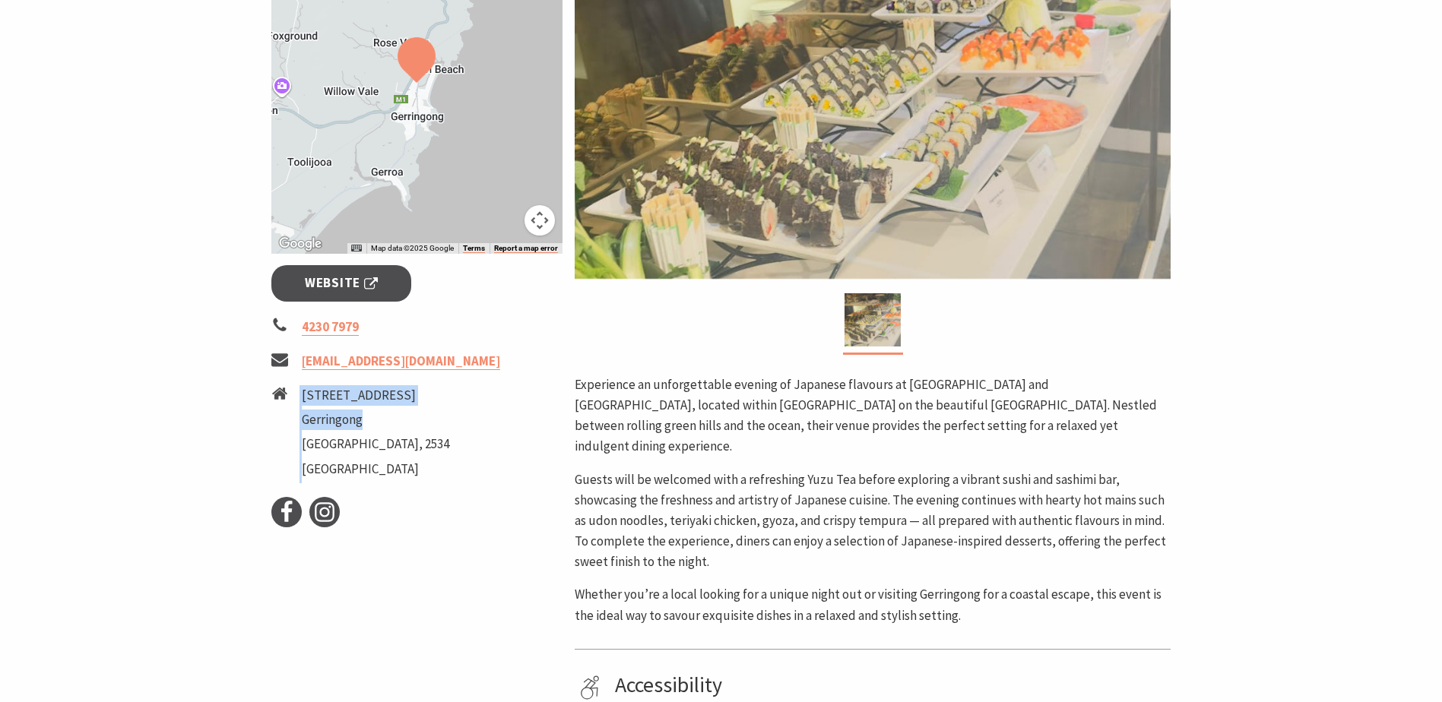
drag, startPoint x: 300, startPoint y: 331, endPoint x: 388, endPoint y: 346, distance: 88.7
click at [388, 385] on li "1 Fern Street Gerringong New South Wales, 2534 Australia" at bounding box center [417, 434] width 292 height 98
drag, startPoint x: 388, startPoint y: 346, endPoint x: 540, endPoint y: 442, distance: 180.7
click at [540, 497] on ul "Facebook Instagram" at bounding box center [417, 512] width 292 height 30
drag, startPoint x: 369, startPoint y: 358, endPoint x: 302, endPoint y: 328, distance: 74.2
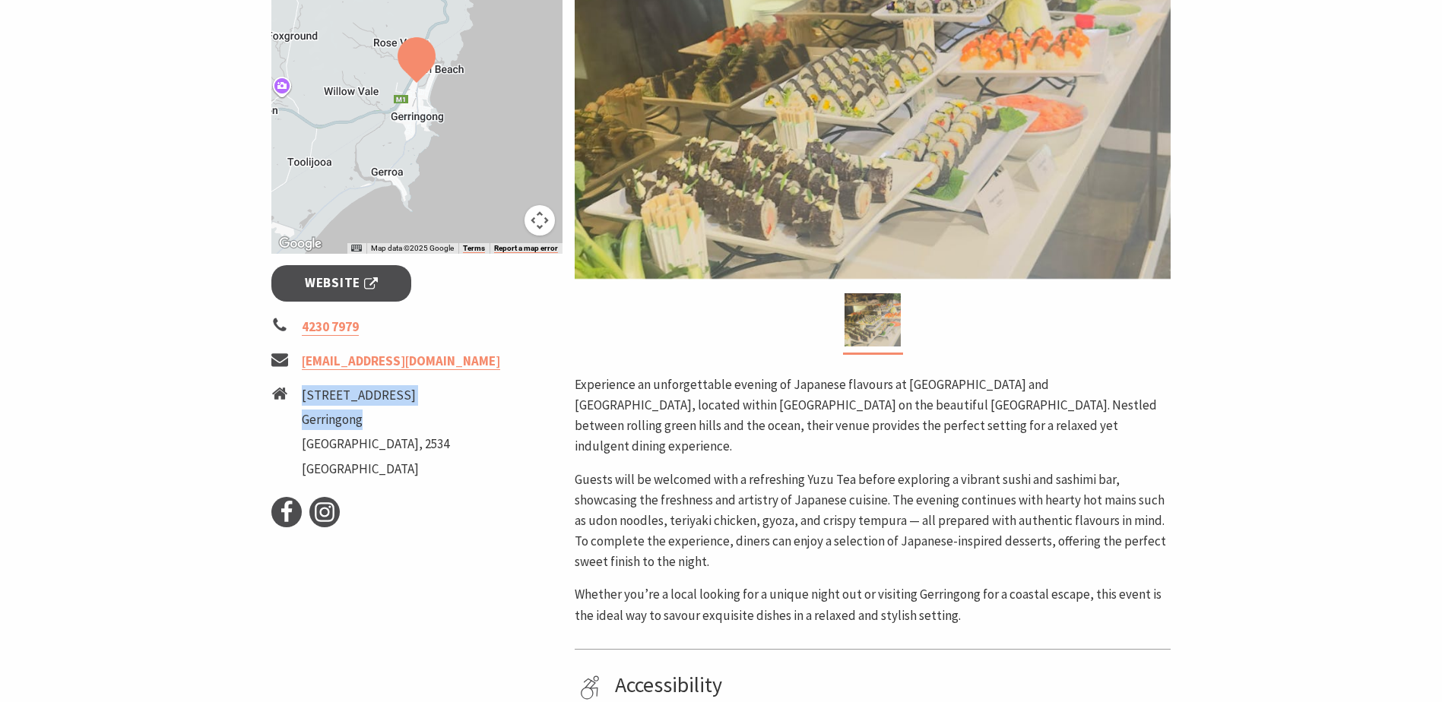
click at [302, 385] on ul "1 Fern Street Gerringong New South Wales, 2534 Australia" at bounding box center [375, 434] width 147 height 98
copy ul "1 Fern Street Gerringong"
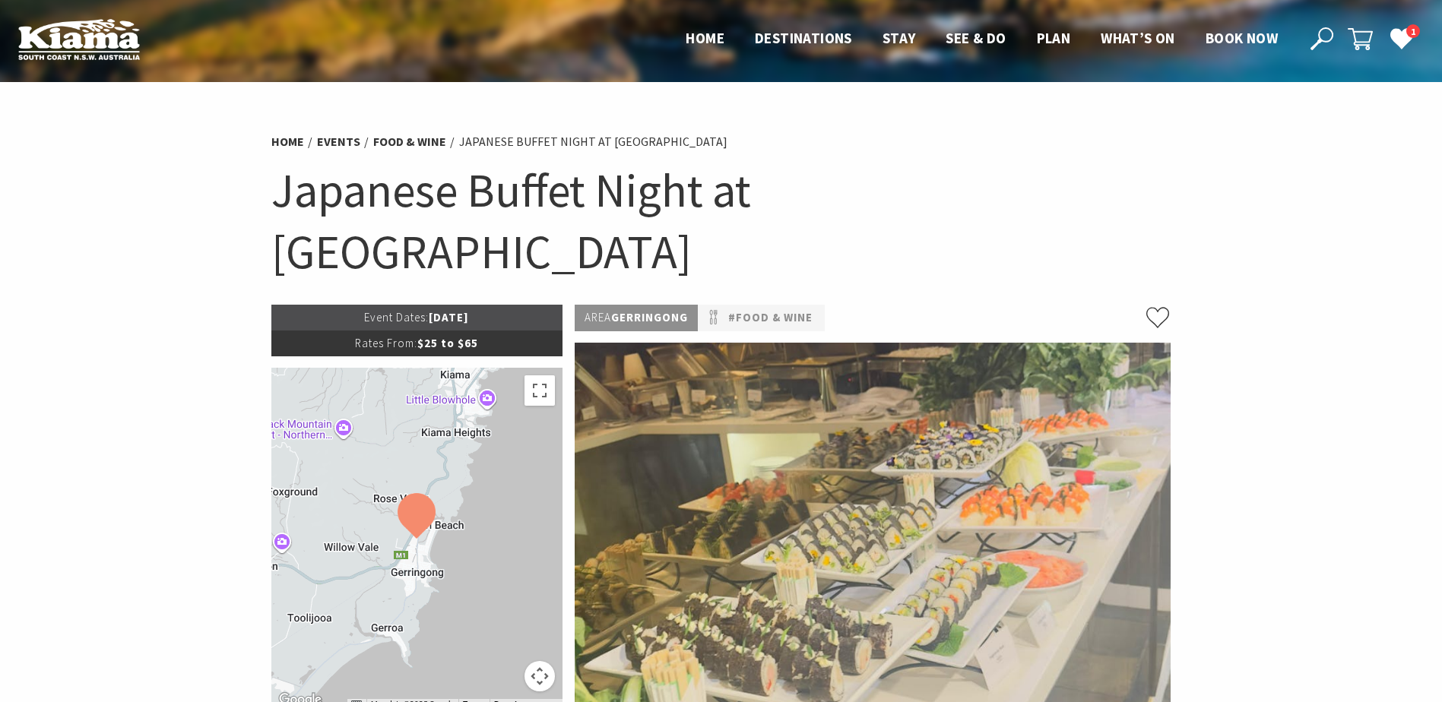
click at [829, 512] on img at bounding box center [873, 539] width 596 height 392
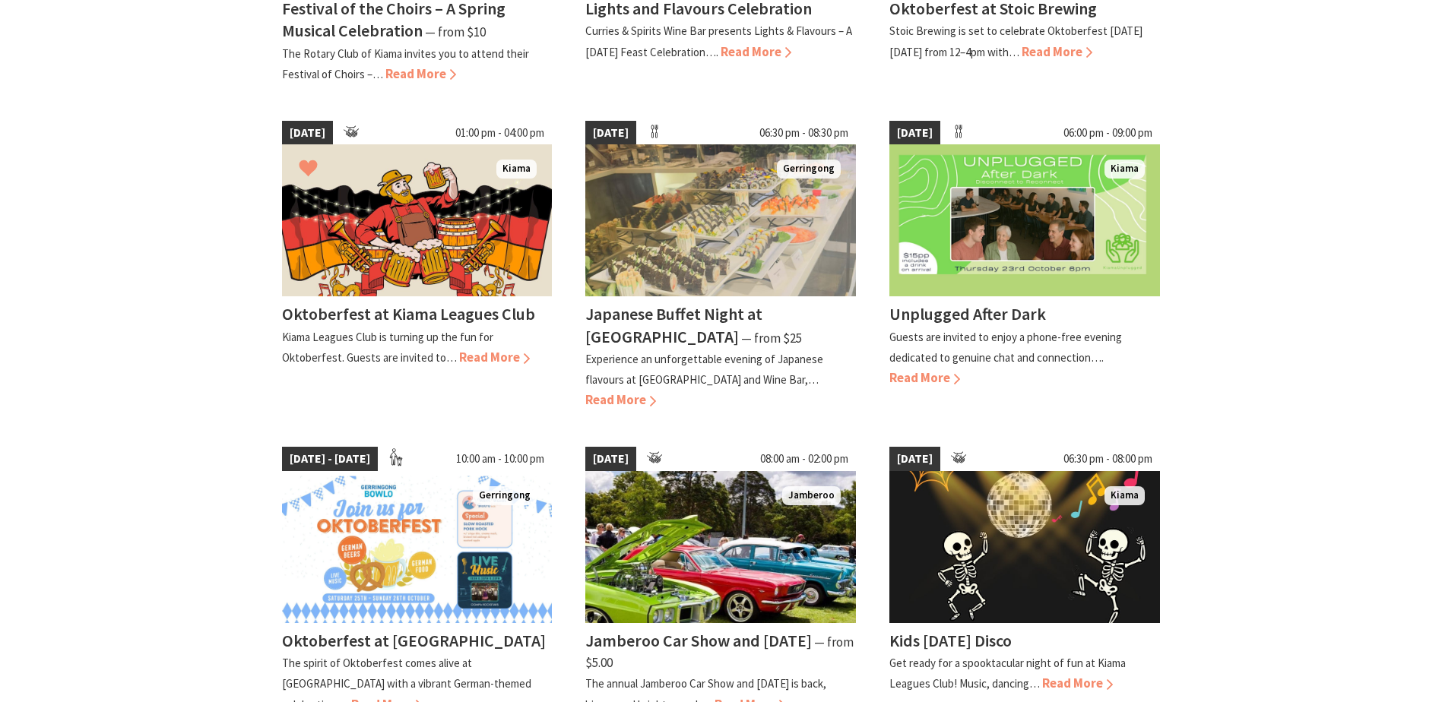
scroll to position [684, 0]
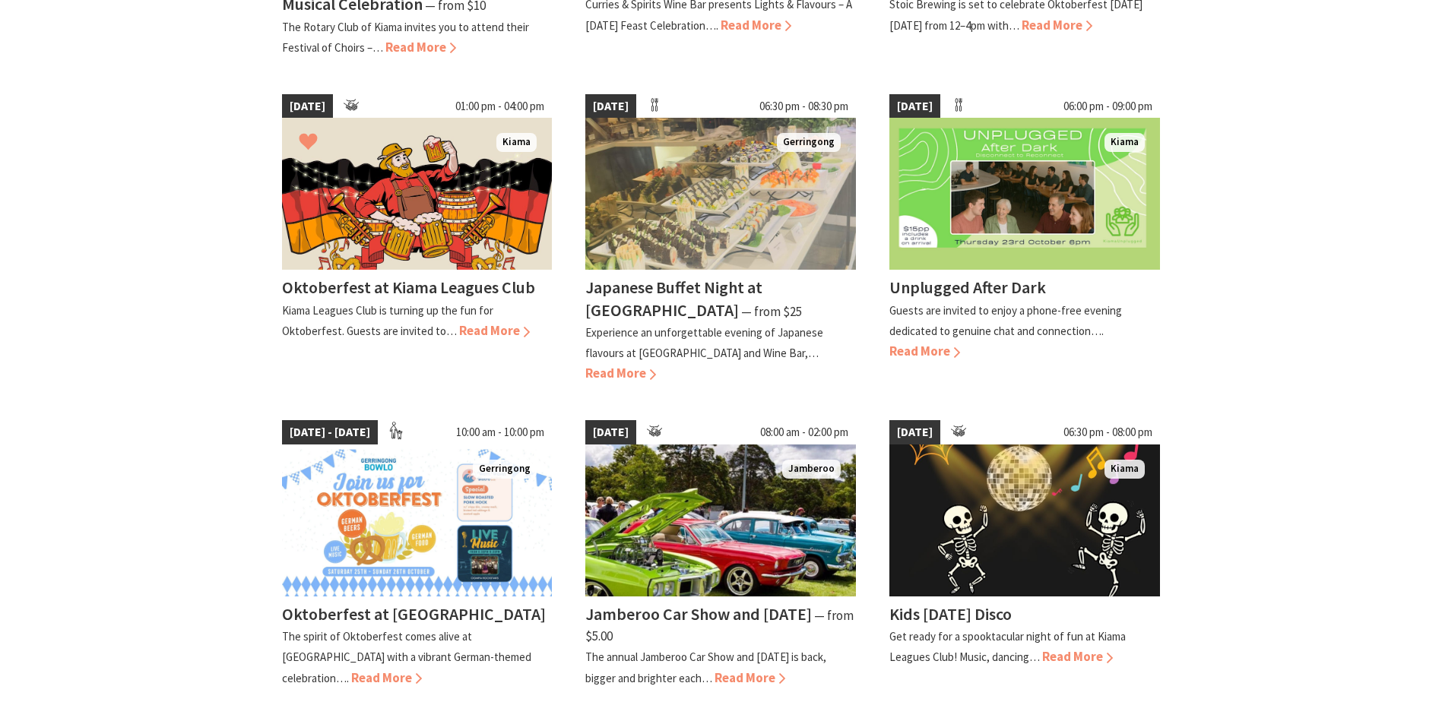
click at [155, 463] on section "[DATE] 12:30 pm - 05:00 pm [GEOGRAPHIC_DATA] Festival of the Choirs – A Spring …" at bounding box center [721, 424] width 1442 height 1377
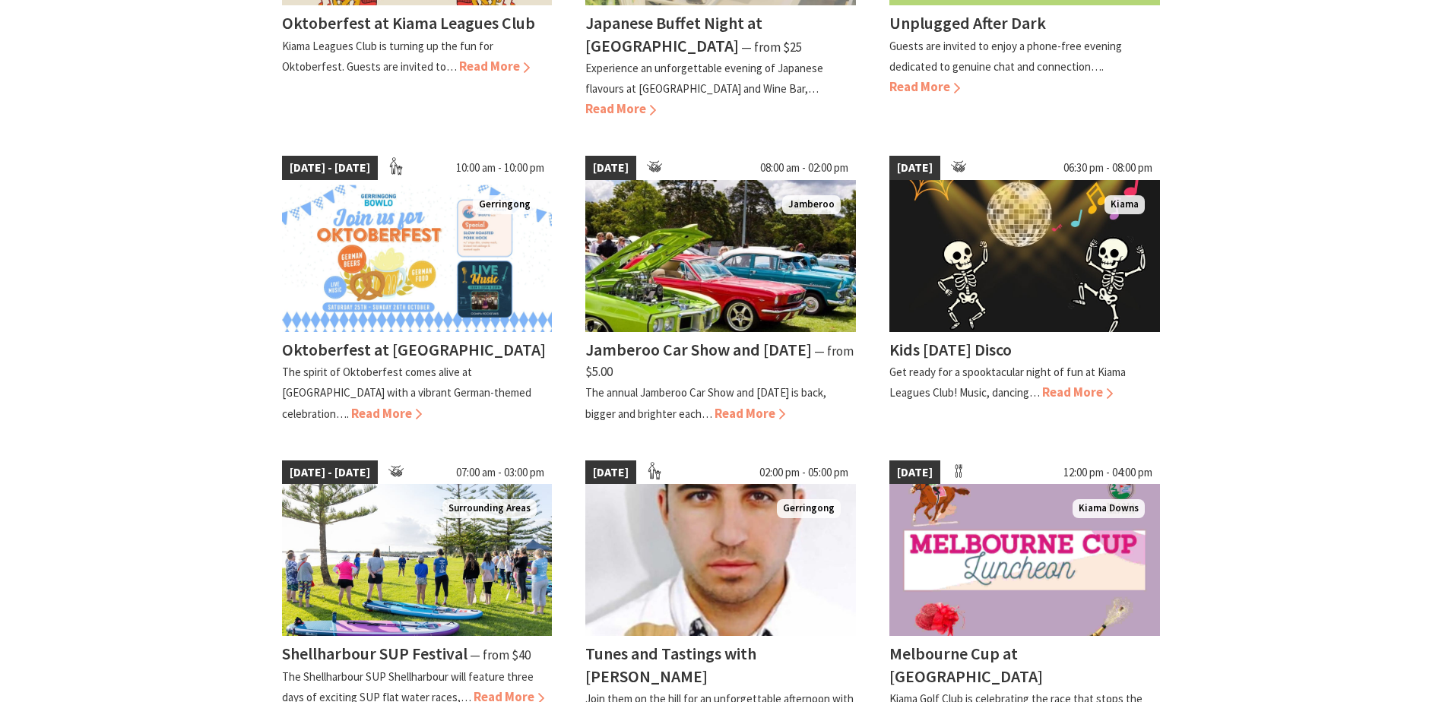
scroll to position [988, 0]
